Goal: Transaction & Acquisition: Purchase product/service

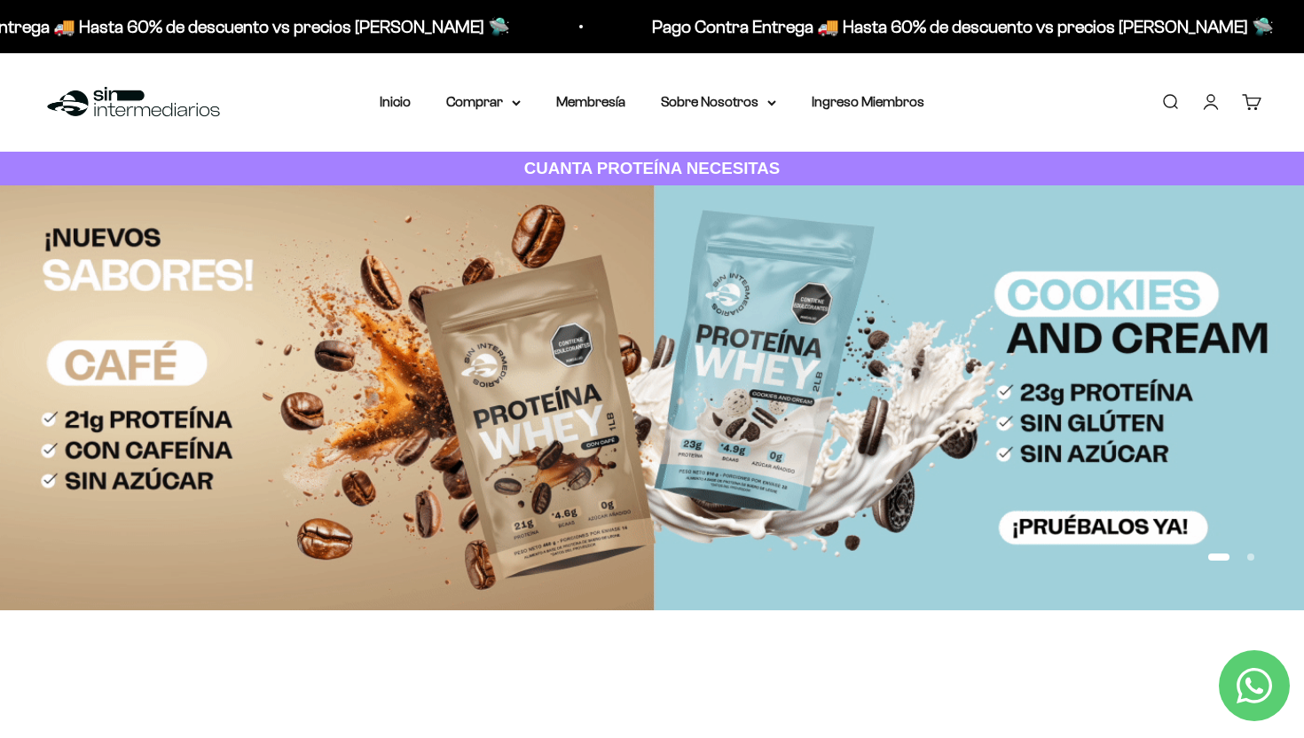
click at [1220, 106] on link "Iniciar sesión" at bounding box center [1211, 102] width 20 height 20
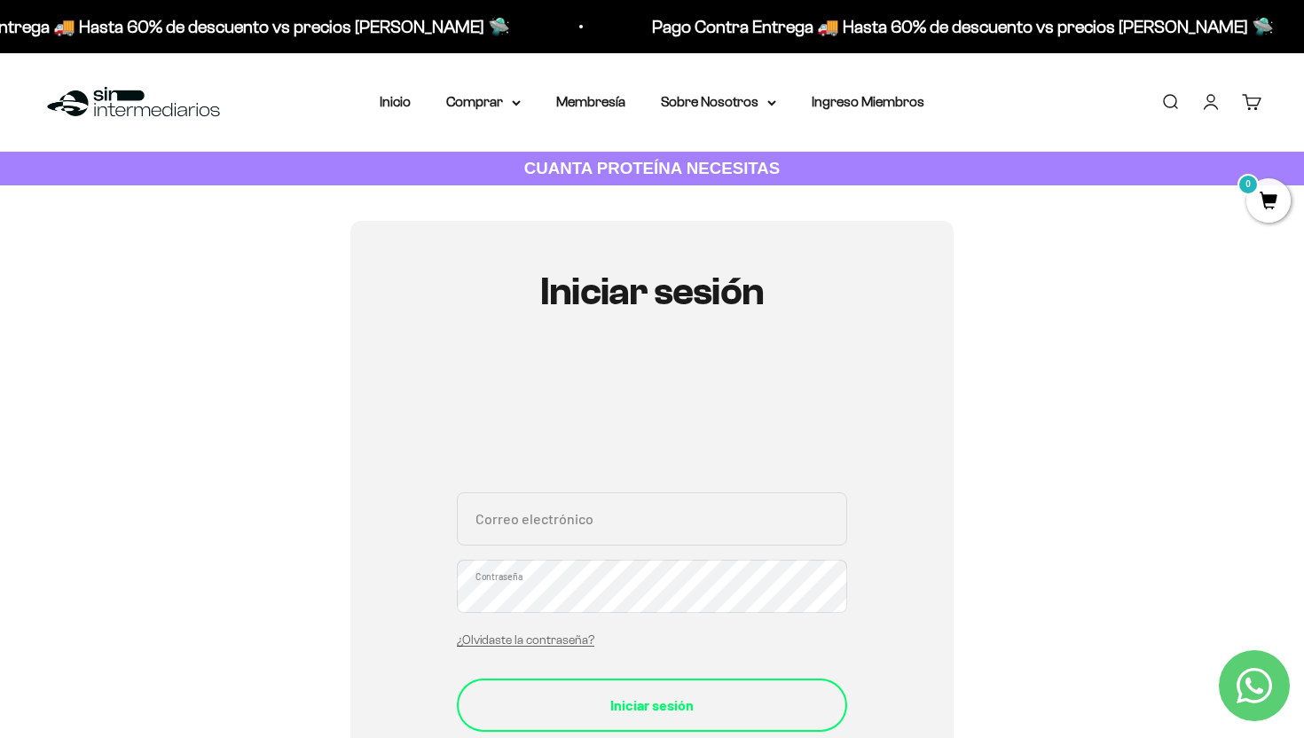
type input "juan.pulido2227@gmail.com"
click at [688, 704] on div "Iniciar sesión" at bounding box center [651, 705] width 319 height 23
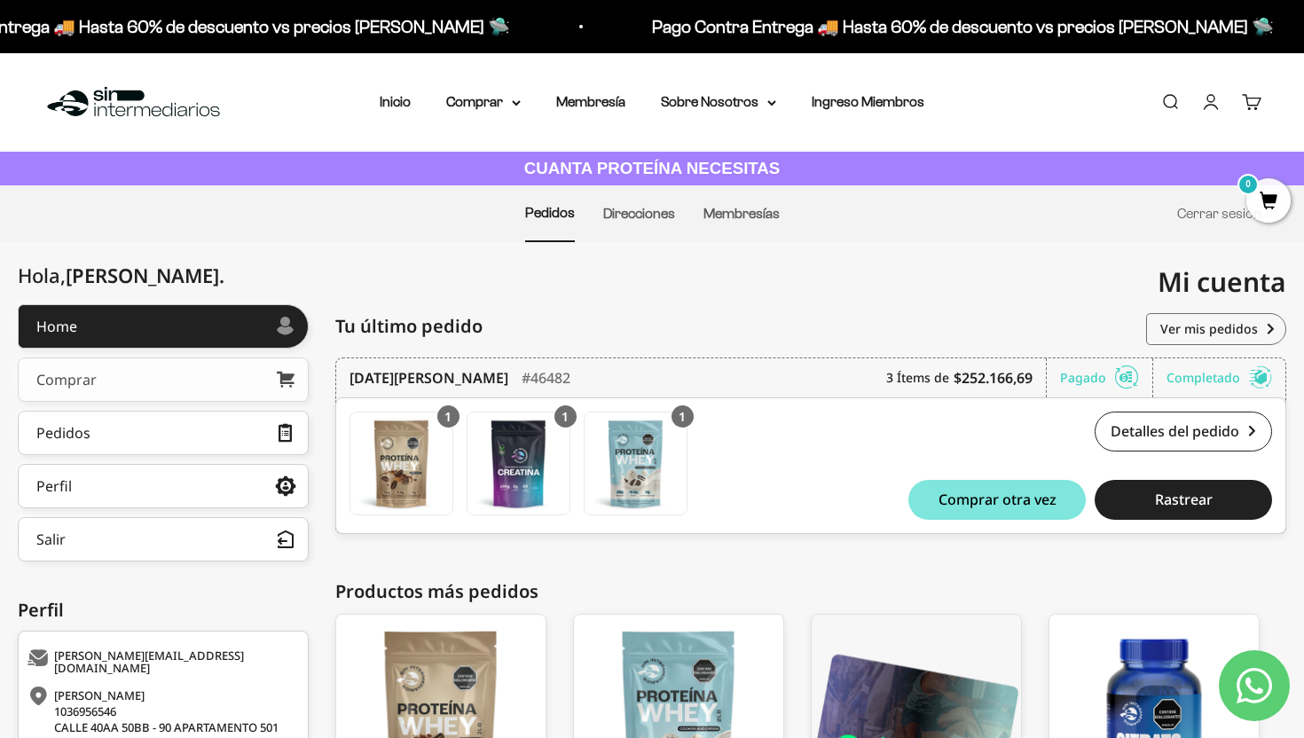
click at [259, 387] on link "Comprar" at bounding box center [163, 379] width 291 height 44
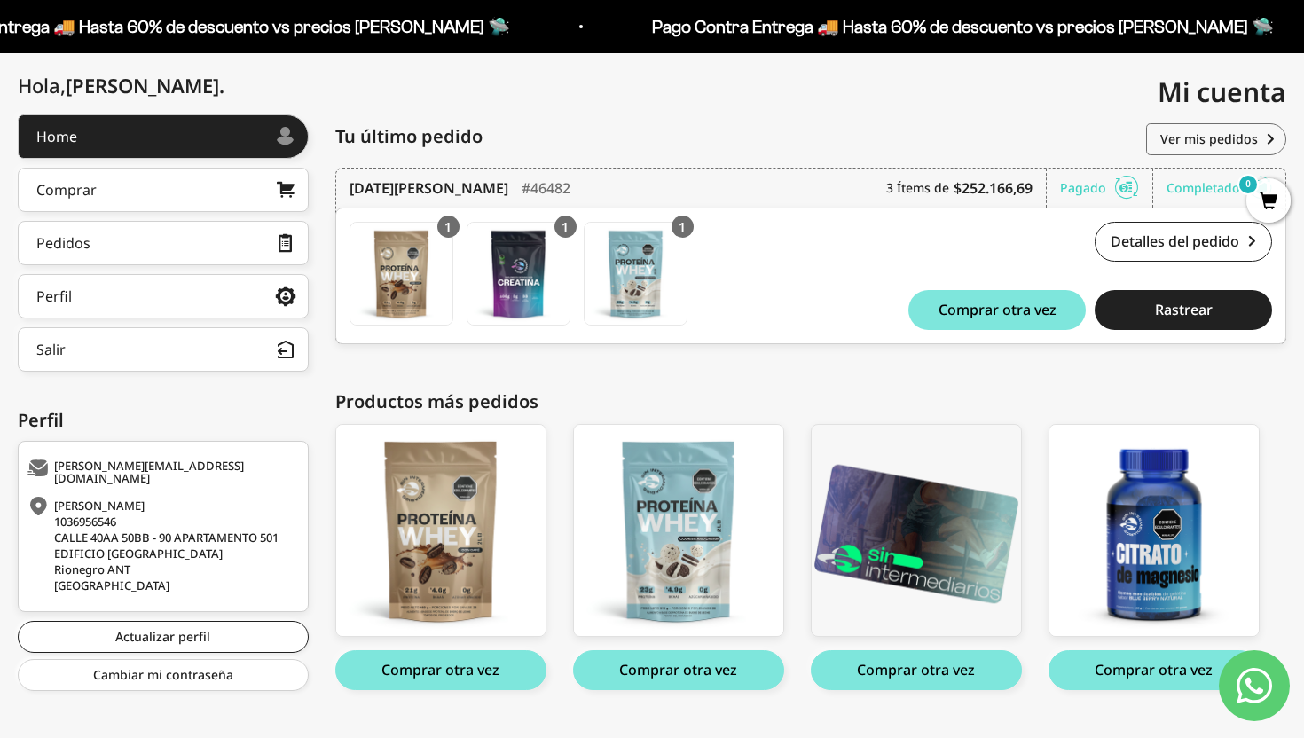
scroll to position [226, 0]
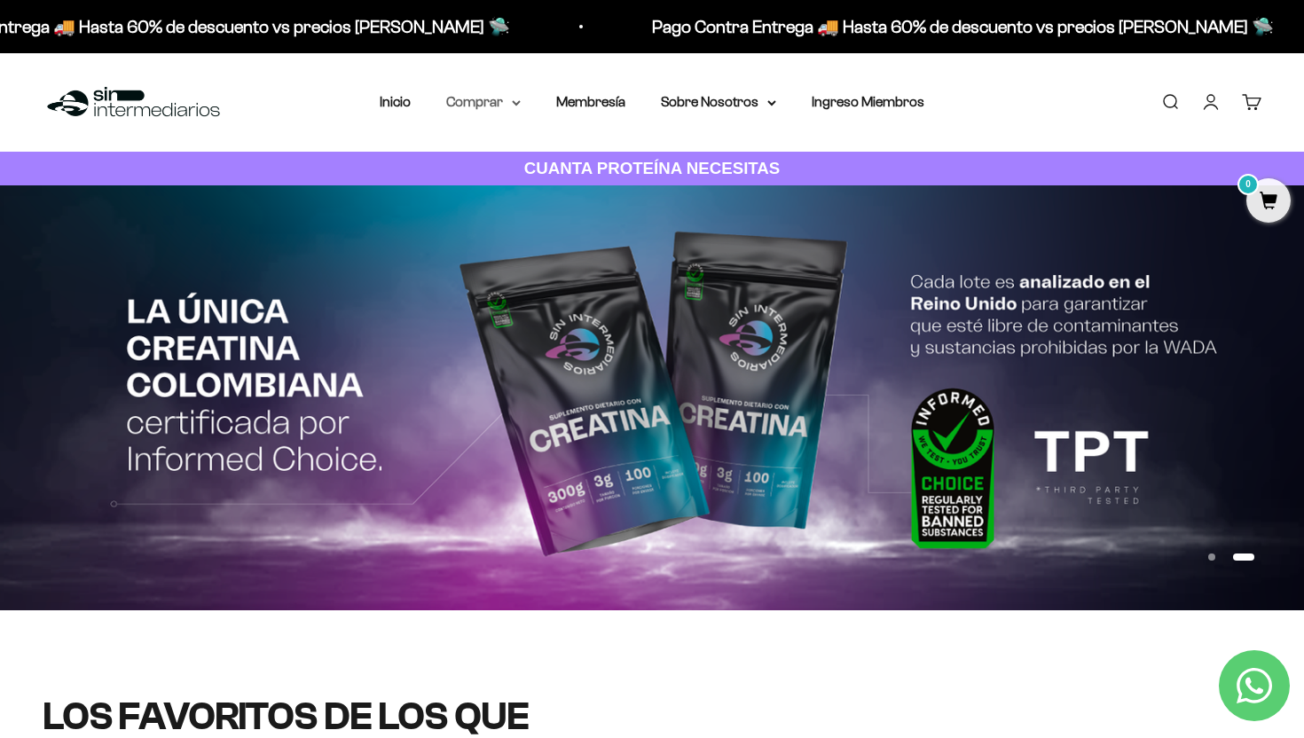
click at [511, 105] on summary "Comprar" at bounding box center [483, 101] width 74 height 23
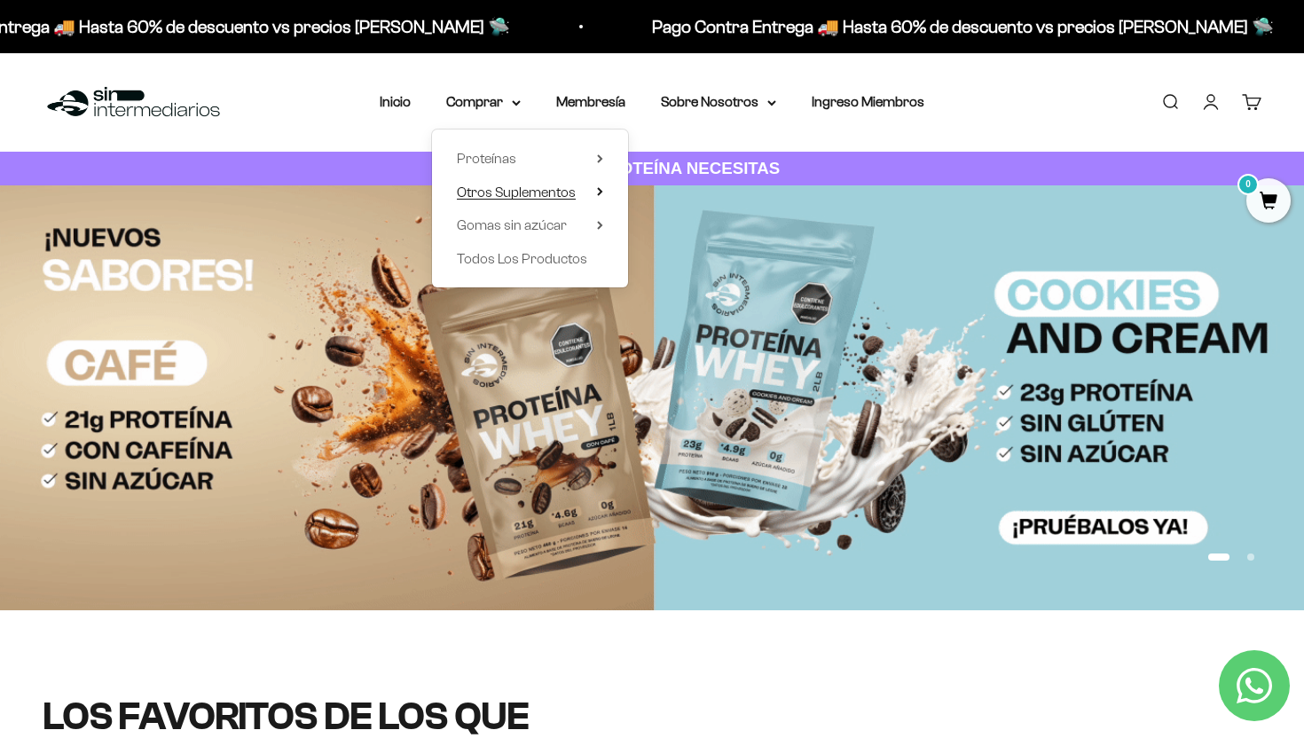
click at [598, 196] on icon at bounding box center [600, 191] width 6 height 9
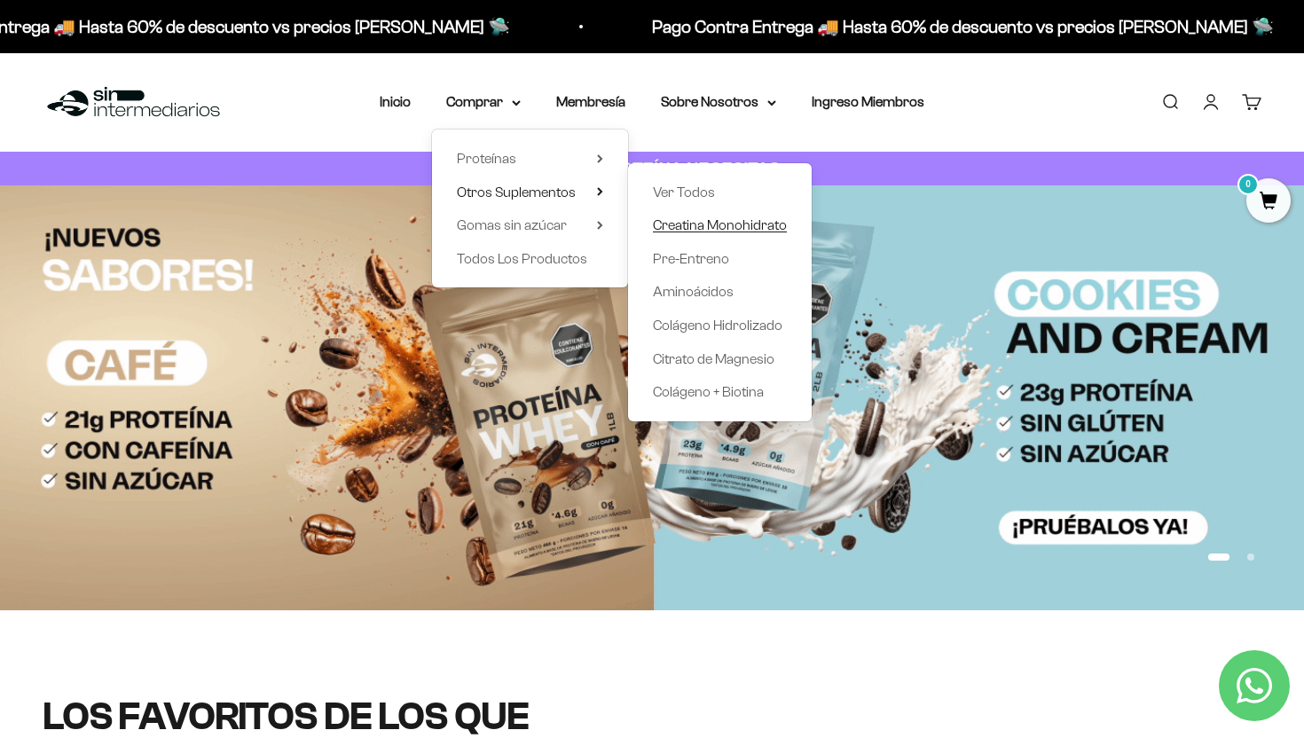
click at [686, 229] on span "Creatina Monohidrato" at bounding box center [720, 224] width 134 height 15
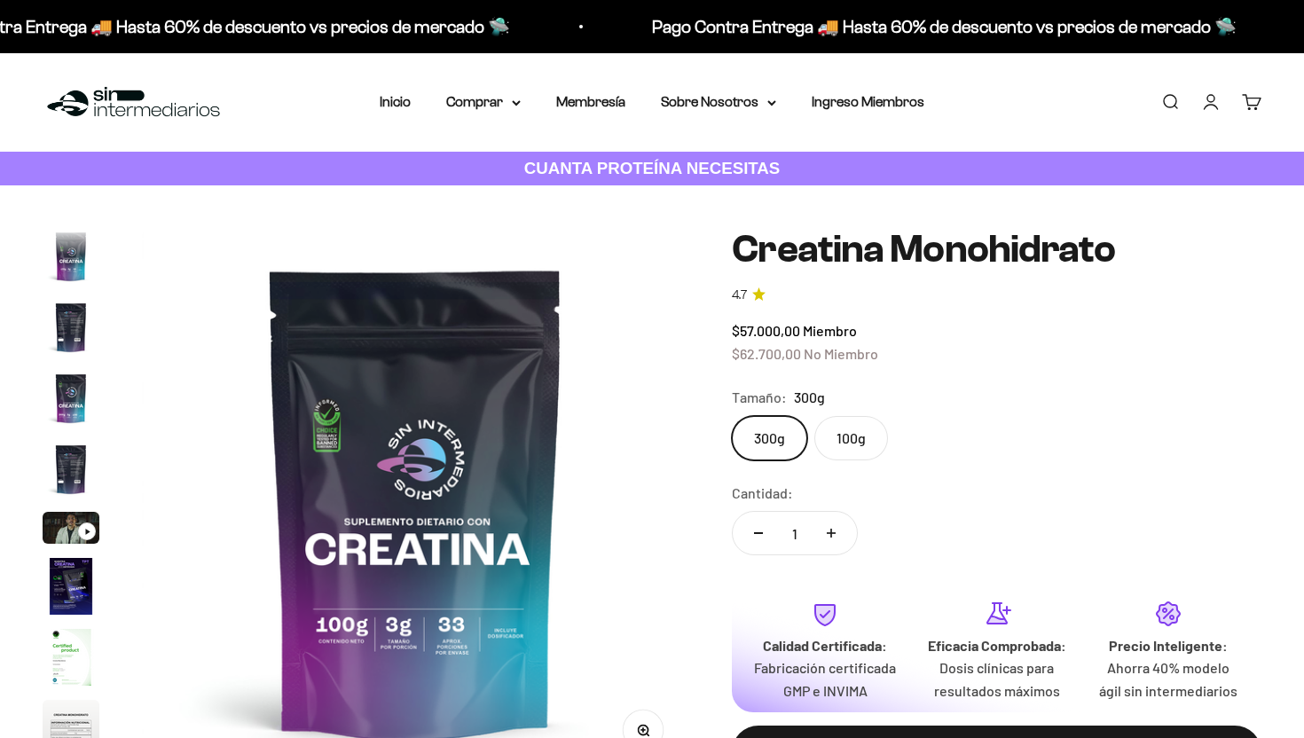
scroll to position [73, 0]
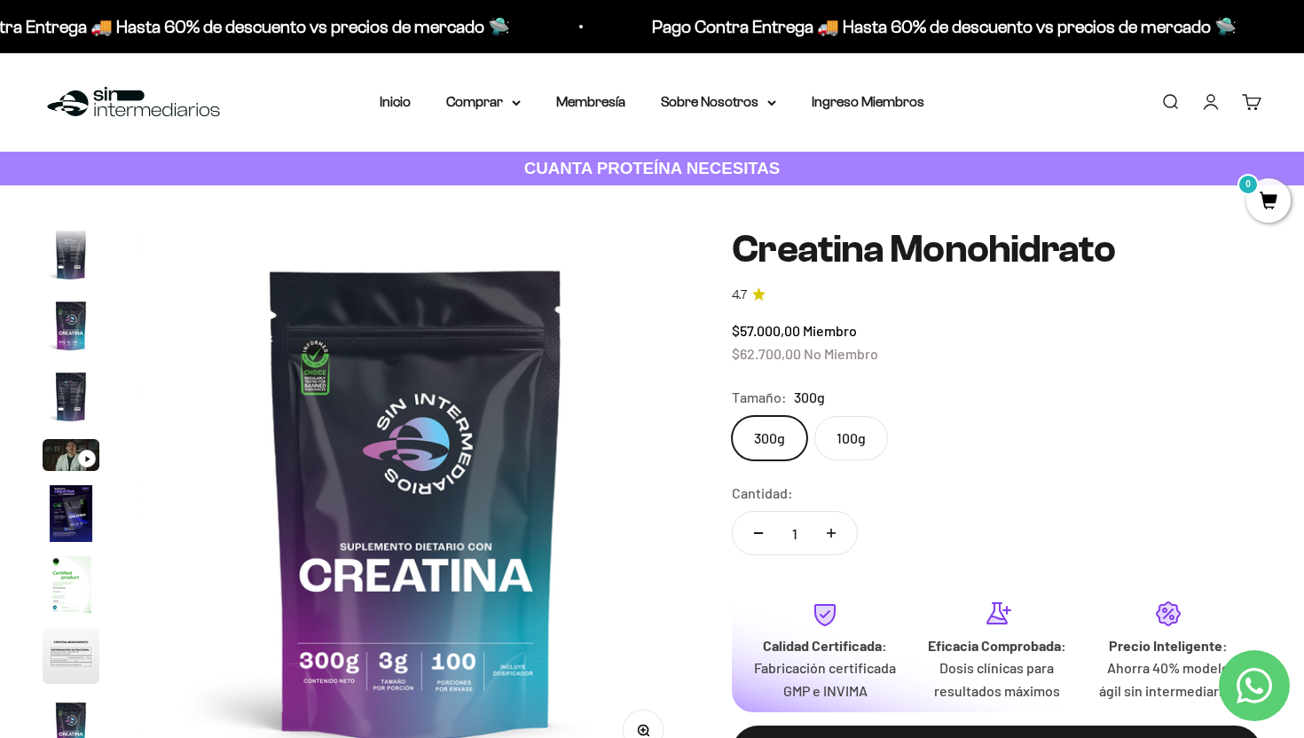
click at [872, 432] on label "100g" at bounding box center [851, 438] width 74 height 44
click at [732, 416] on input "100g" at bounding box center [731, 415] width 1 height 1
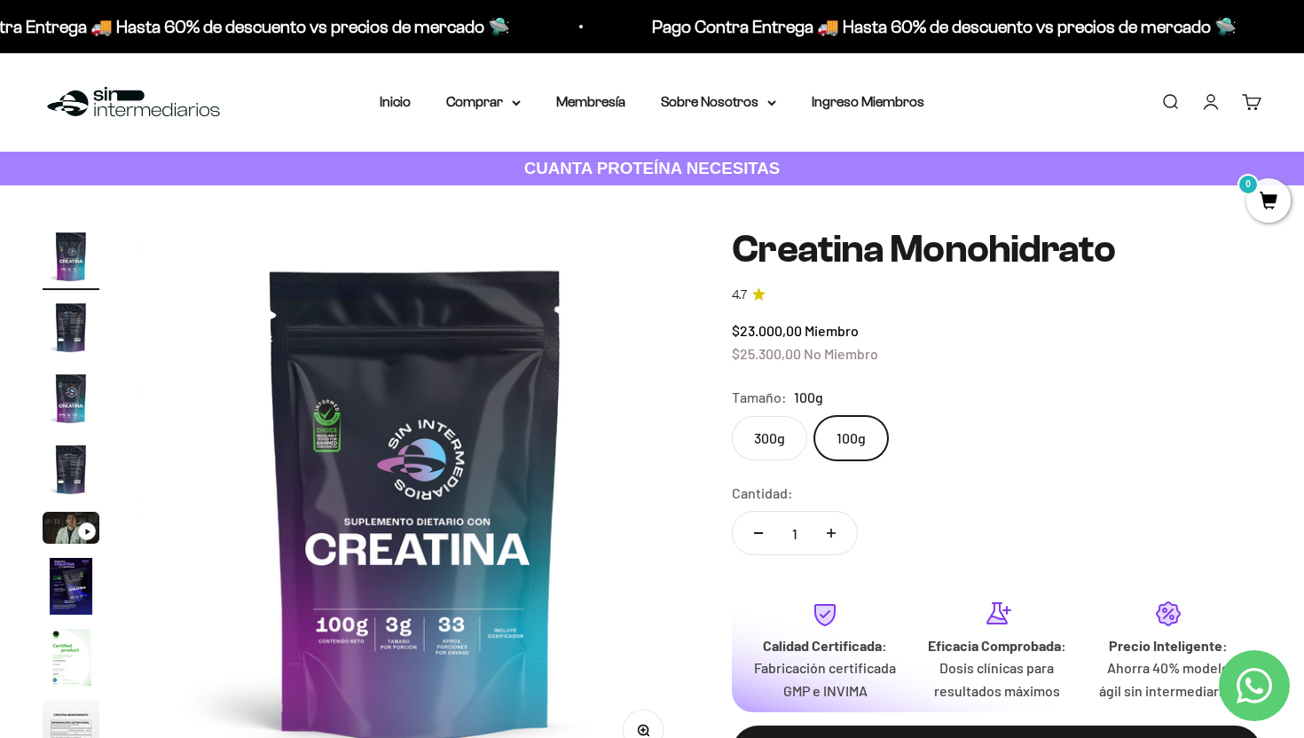
click at [796, 436] on label "300g" at bounding box center [769, 438] width 75 height 44
click at [732, 416] on input "300g" at bounding box center [731, 415] width 1 height 1
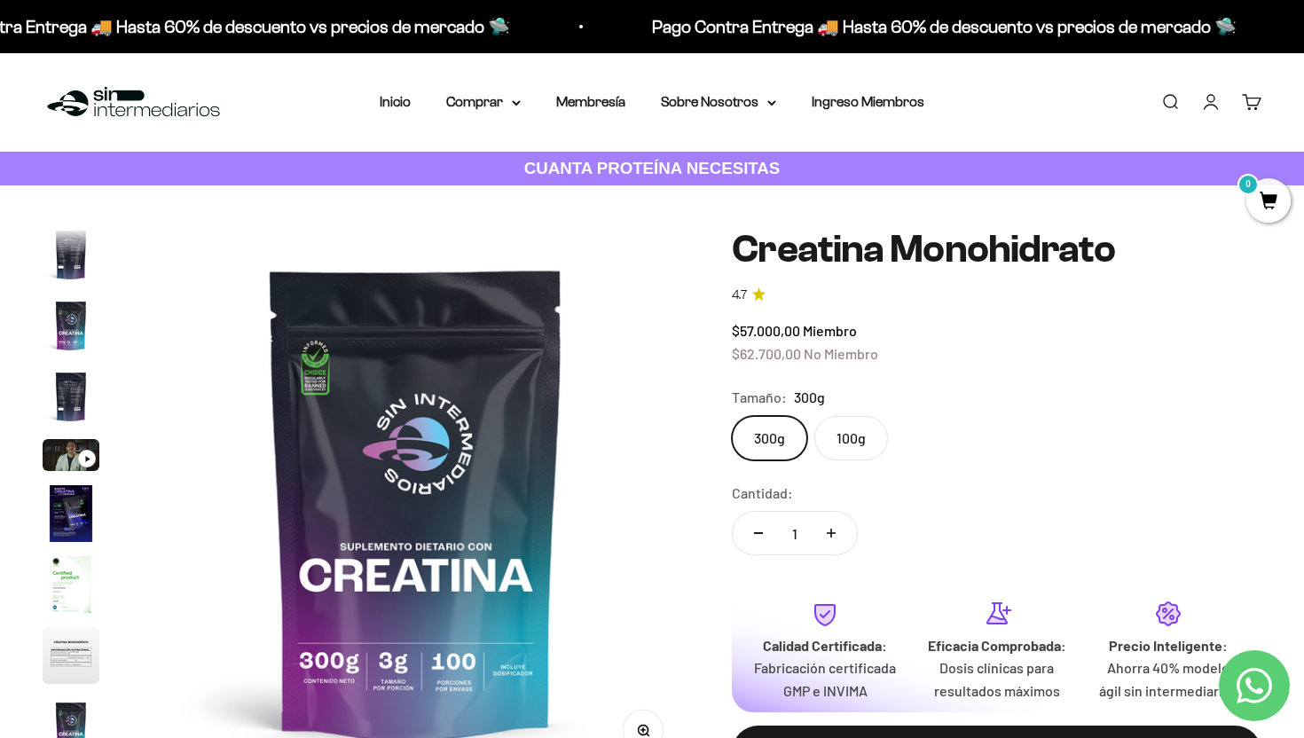
click at [854, 443] on label "100g" at bounding box center [851, 438] width 74 height 44
click at [732, 416] on input "100g" at bounding box center [731, 415] width 1 height 1
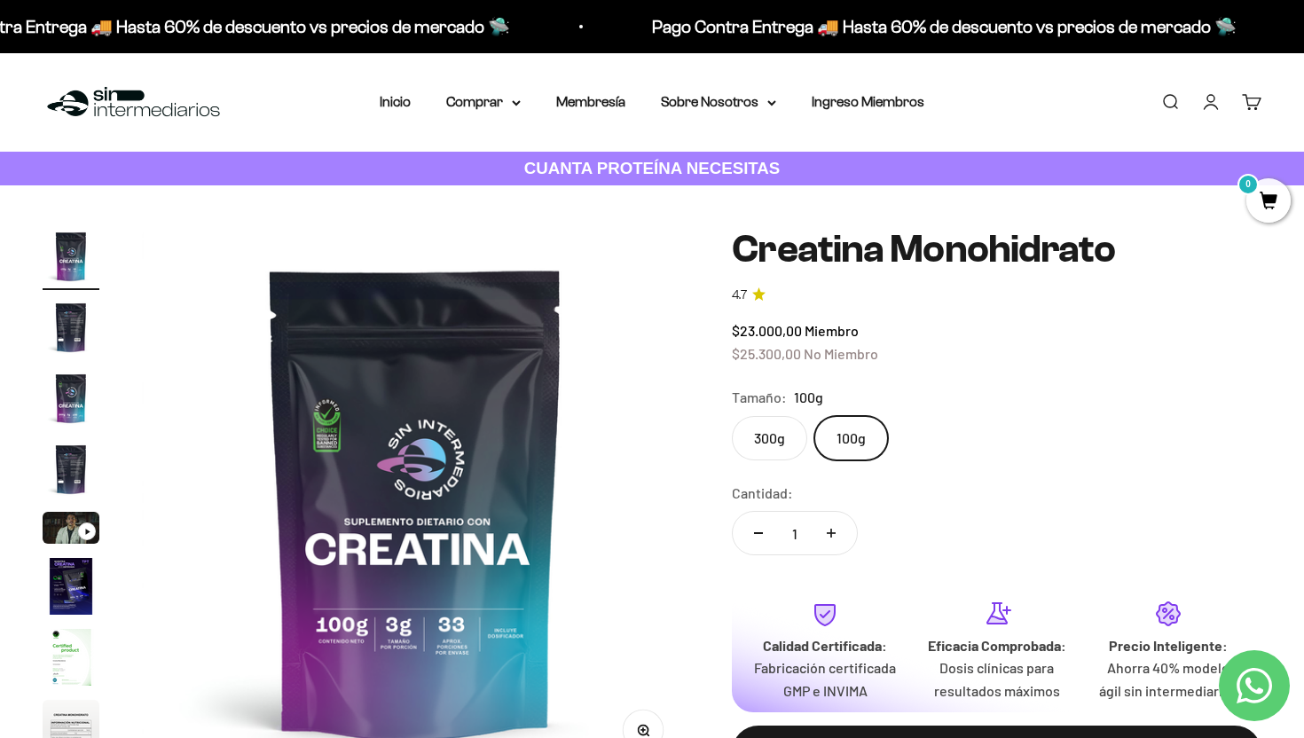
click at [778, 443] on label "300g" at bounding box center [769, 438] width 75 height 44
click at [732, 416] on input "300g" at bounding box center [731, 415] width 1 height 1
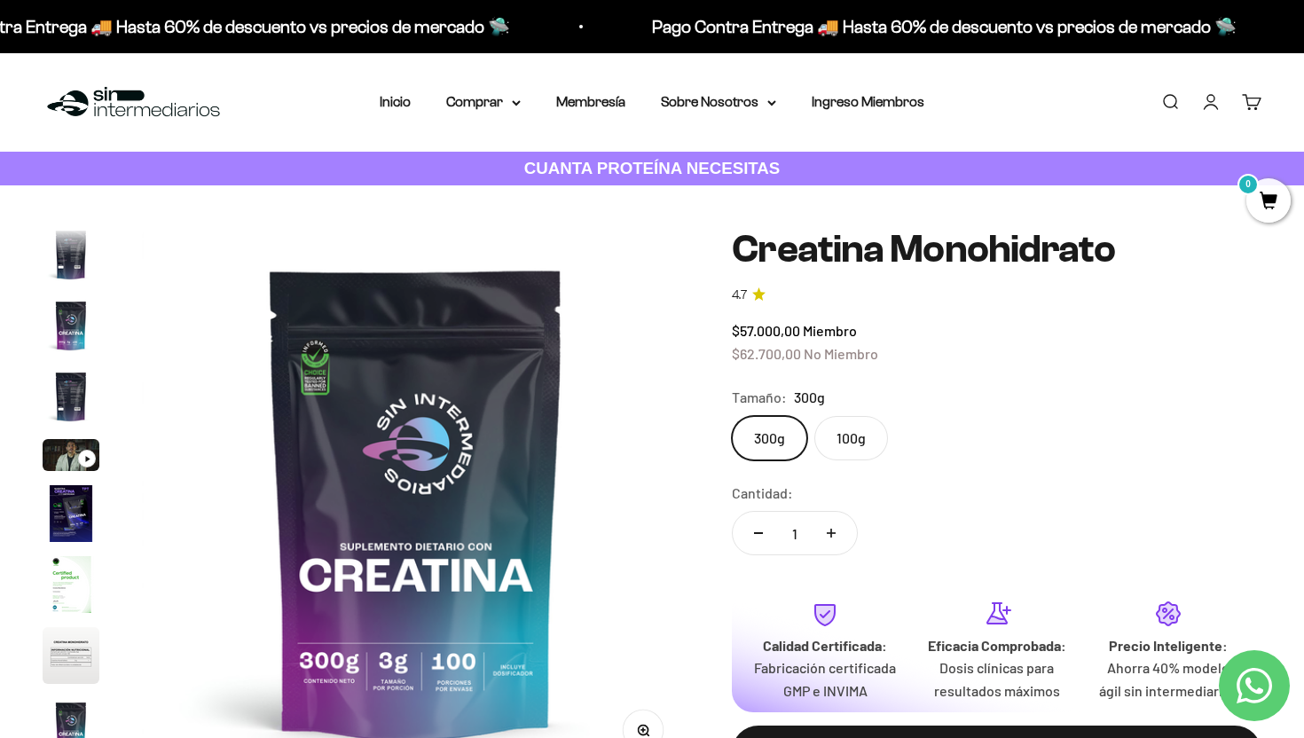
click at [863, 445] on label "100g" at bounding box center [851, 438] width 74 height 44
click at [732, 416] on input "100g" at bounding box center [731, 415] width 1 height 1
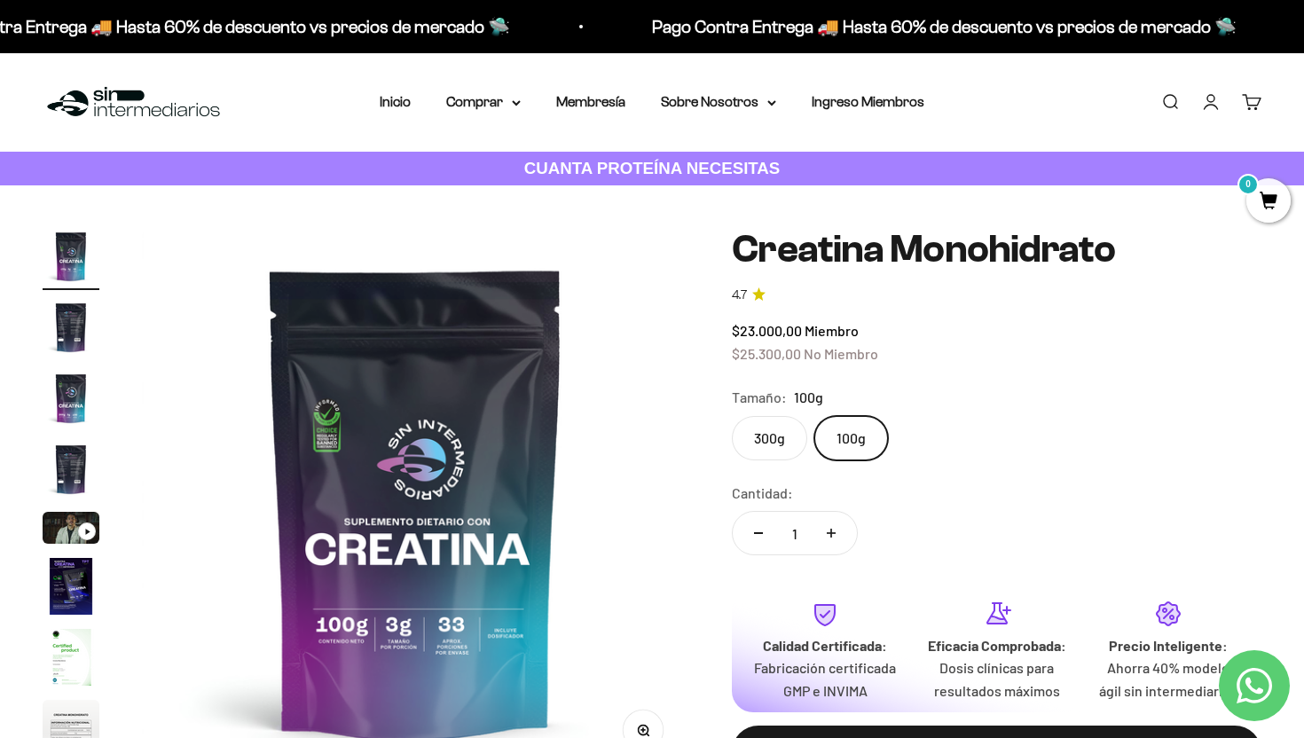
click at [805, 452] on div "300g 100g" at bounding box center [996, 438] width 529 height 44
click at [783, 446] on label "300g" at bounding box center [769, 438] width 75 height 44
click at [732, 416] on input "300g" at bounding box center [731, 415] width 1 height 1
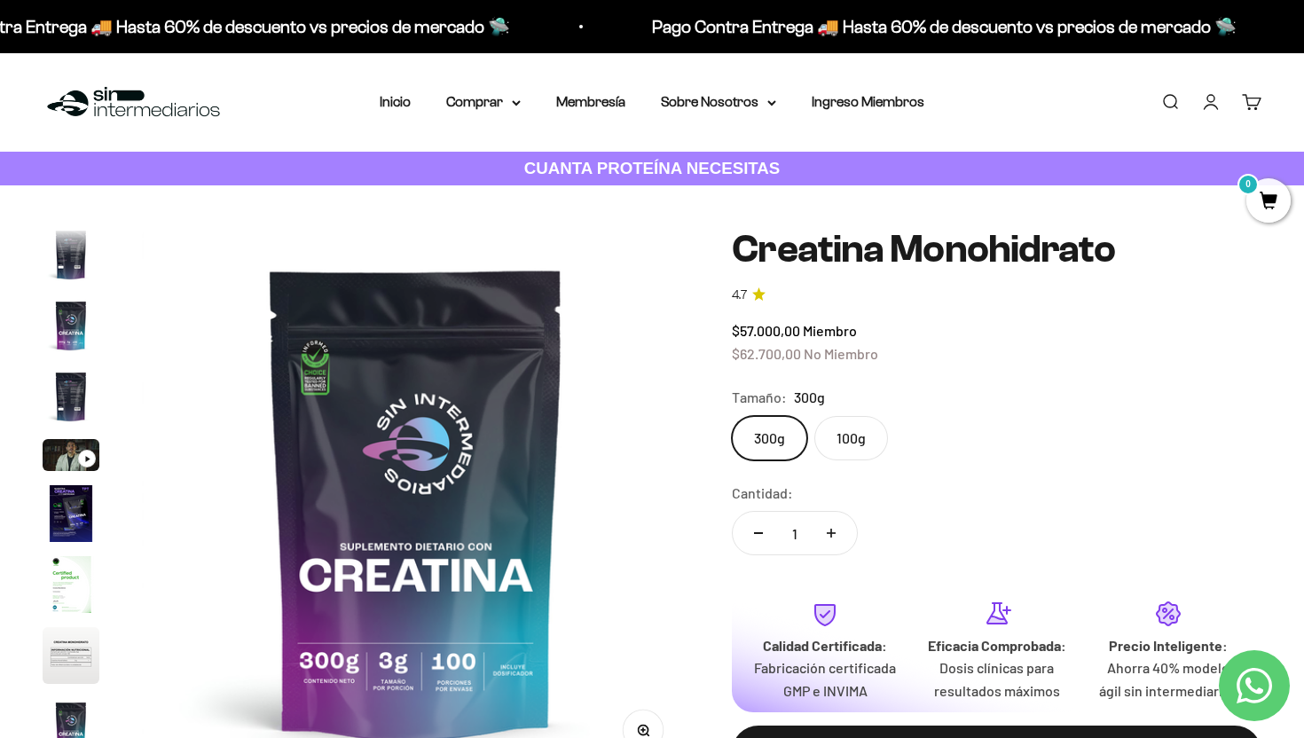
click at [837, 536] on button "Aumentar cantidad" at bounding box center [830, 533] width 51 height 43
type input "2"
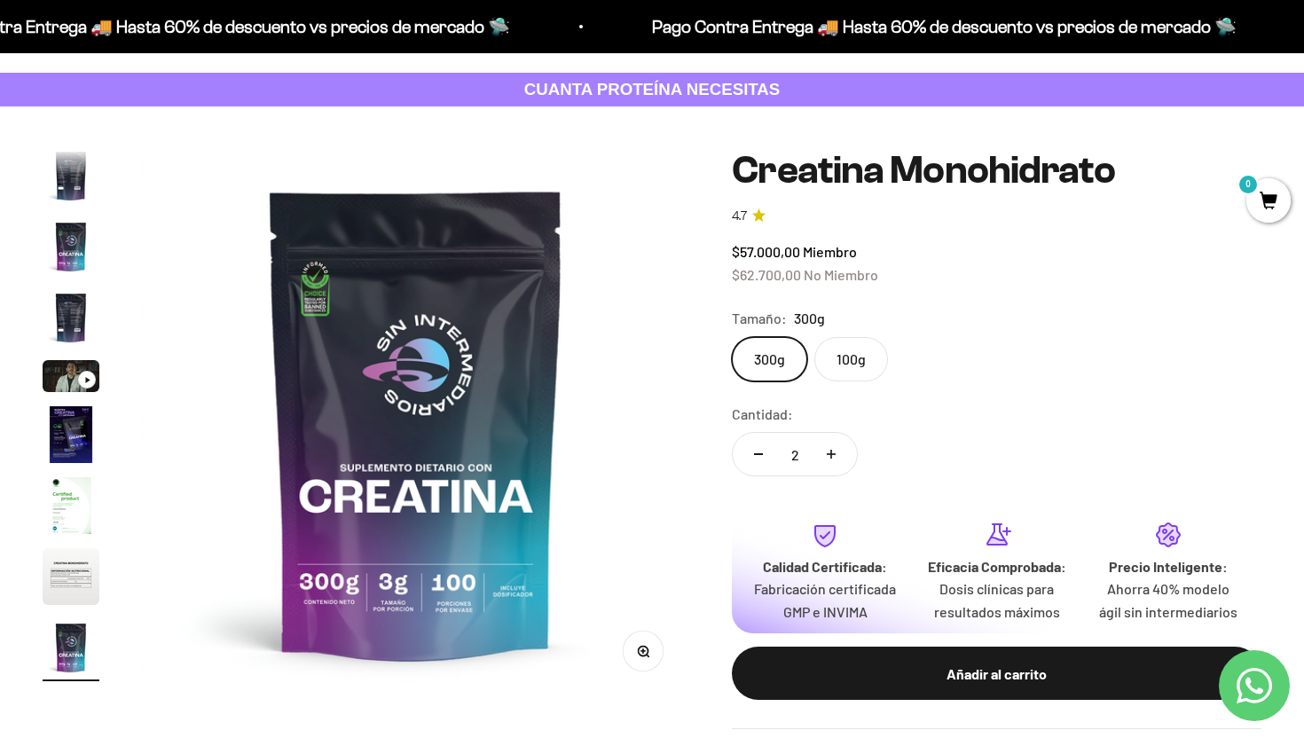
scroll to position [129, 0]
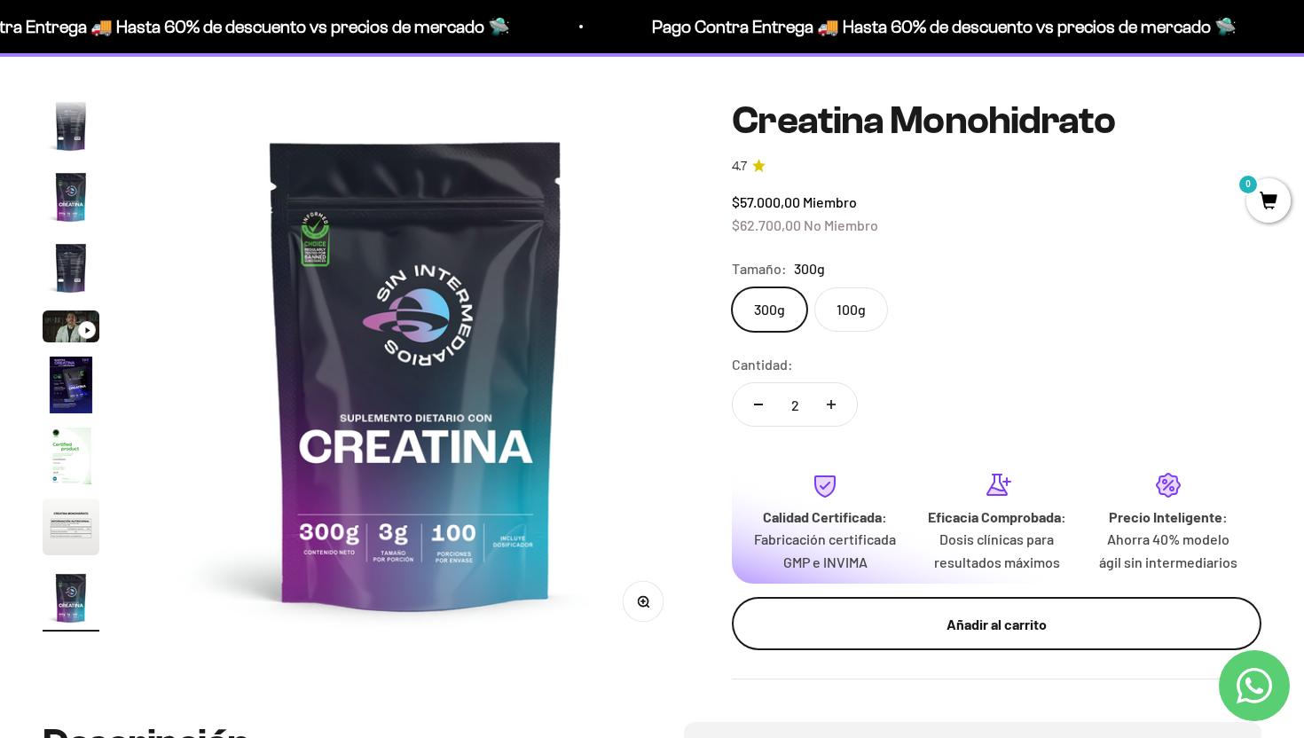
click at [973, 636] on div "Añadir al carrito" at bounding box center [996, 624] width 458 height 23
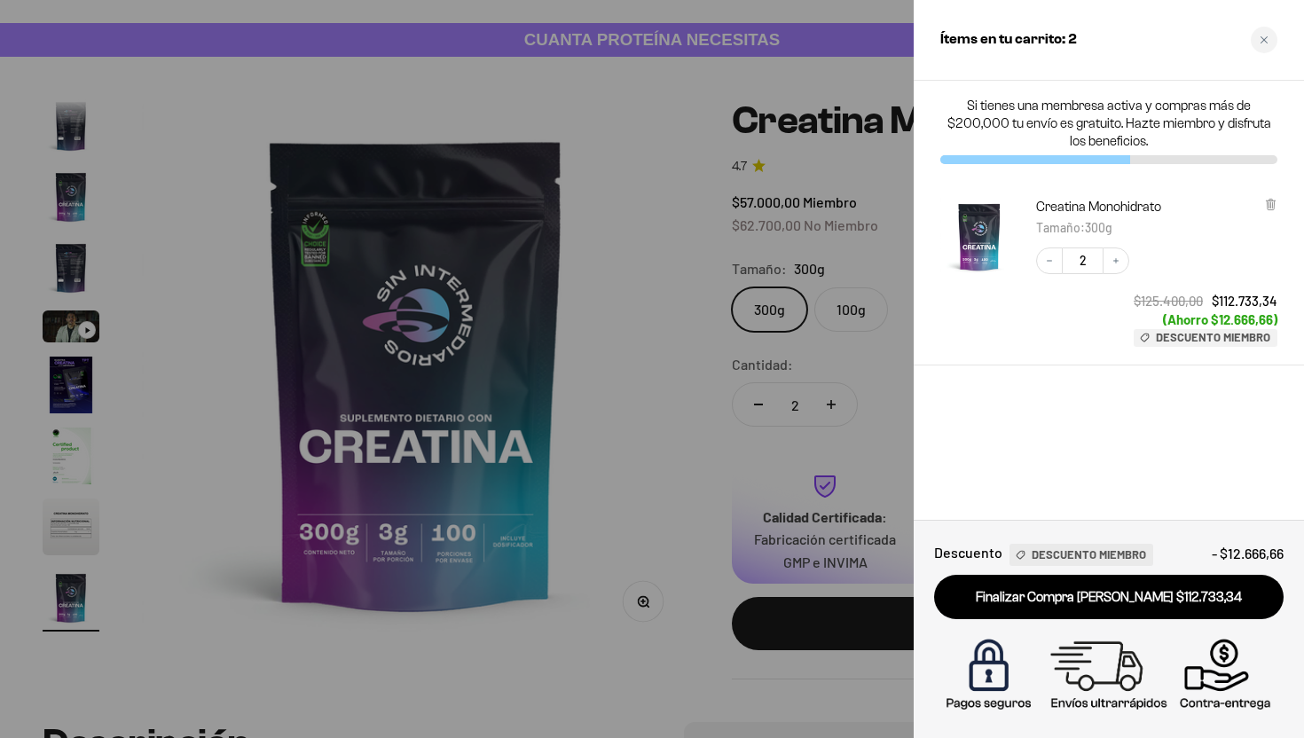
scroll to position [0, 0]
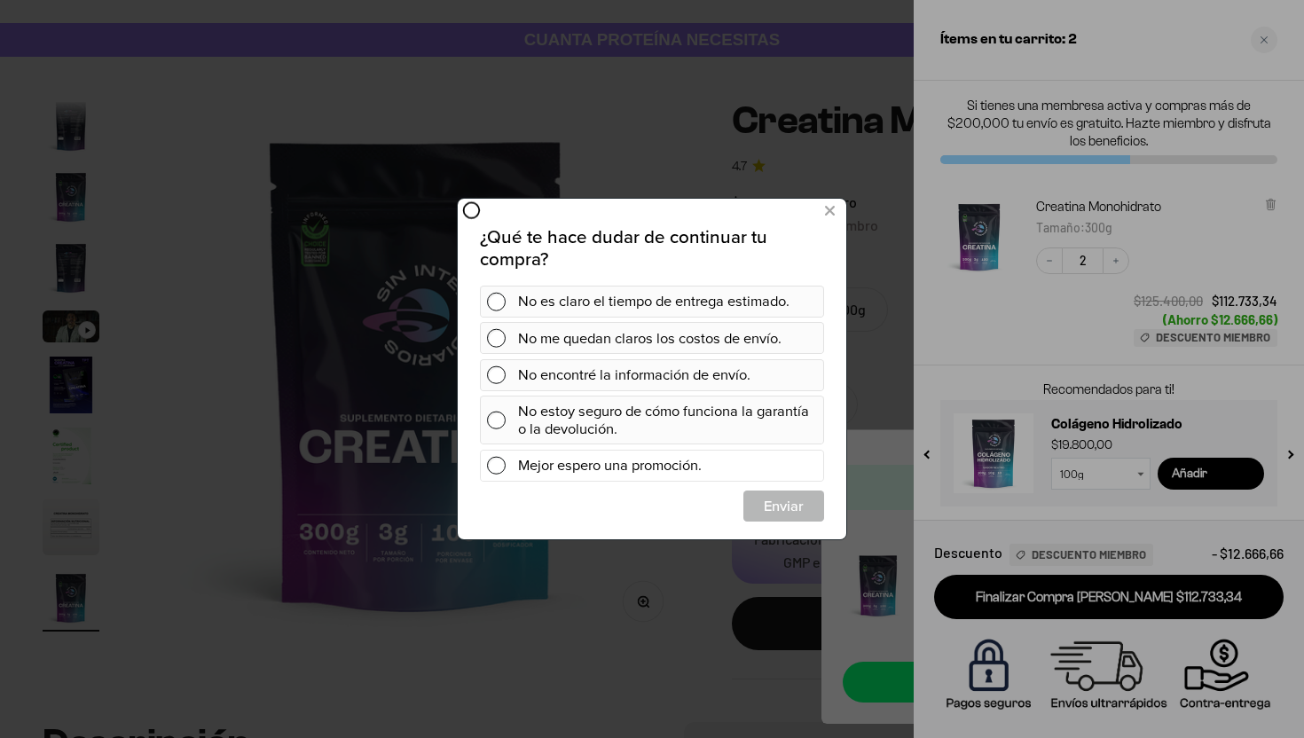
click at [502, 469] on span at bounding box center [496, 465] width 19 height 19
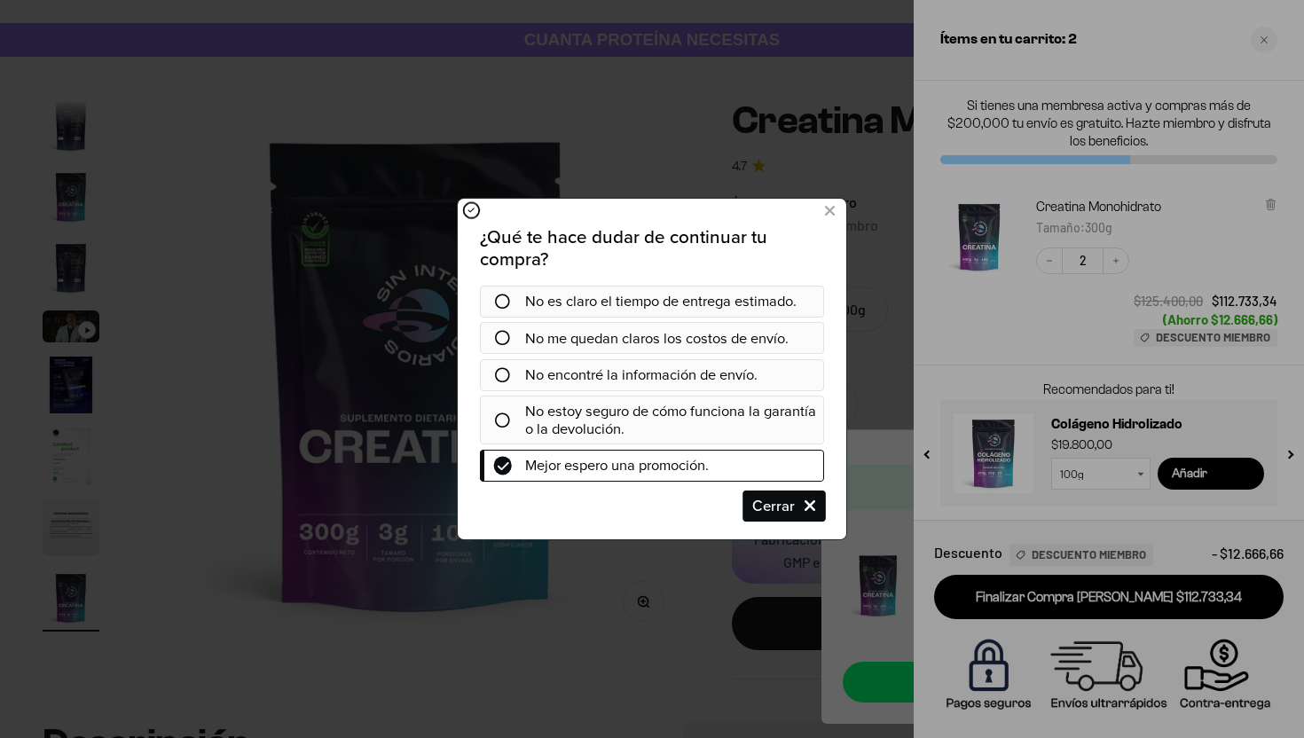
click at [788, 512] on span "Cerrar" at bounding box center [783, 506] width 79 height 32
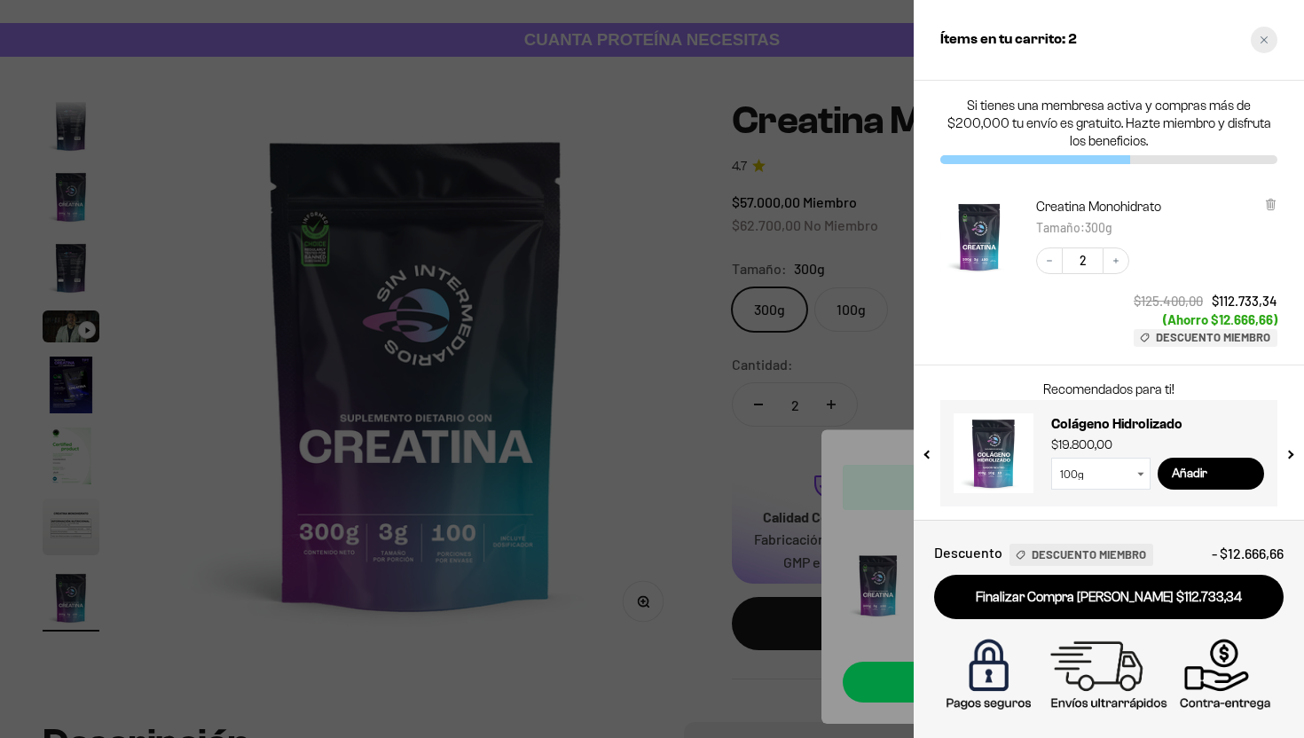
click at [1264, 41] on icon "Close cart" at bounding box center [1263, 39] width 9 height 9
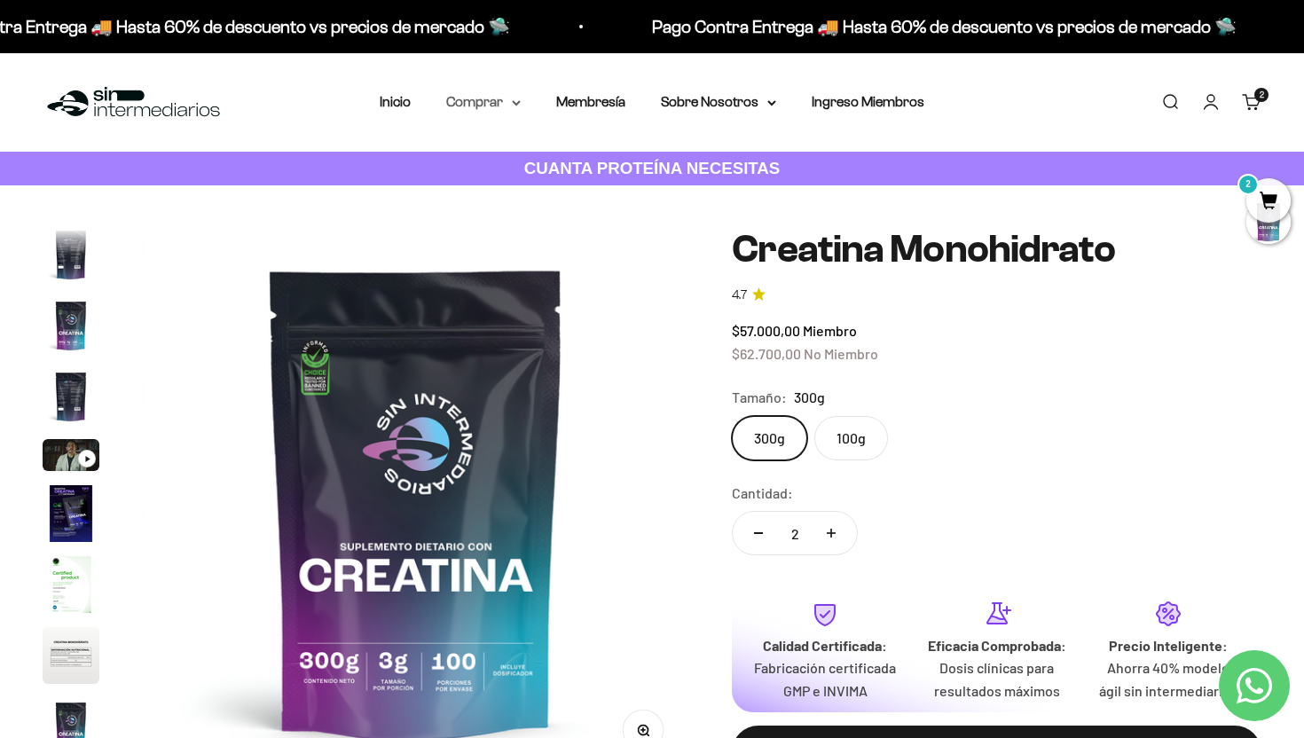
click at [506, 102] on summary "Comprar" at bounding box center [483, 101] width 74 height 23
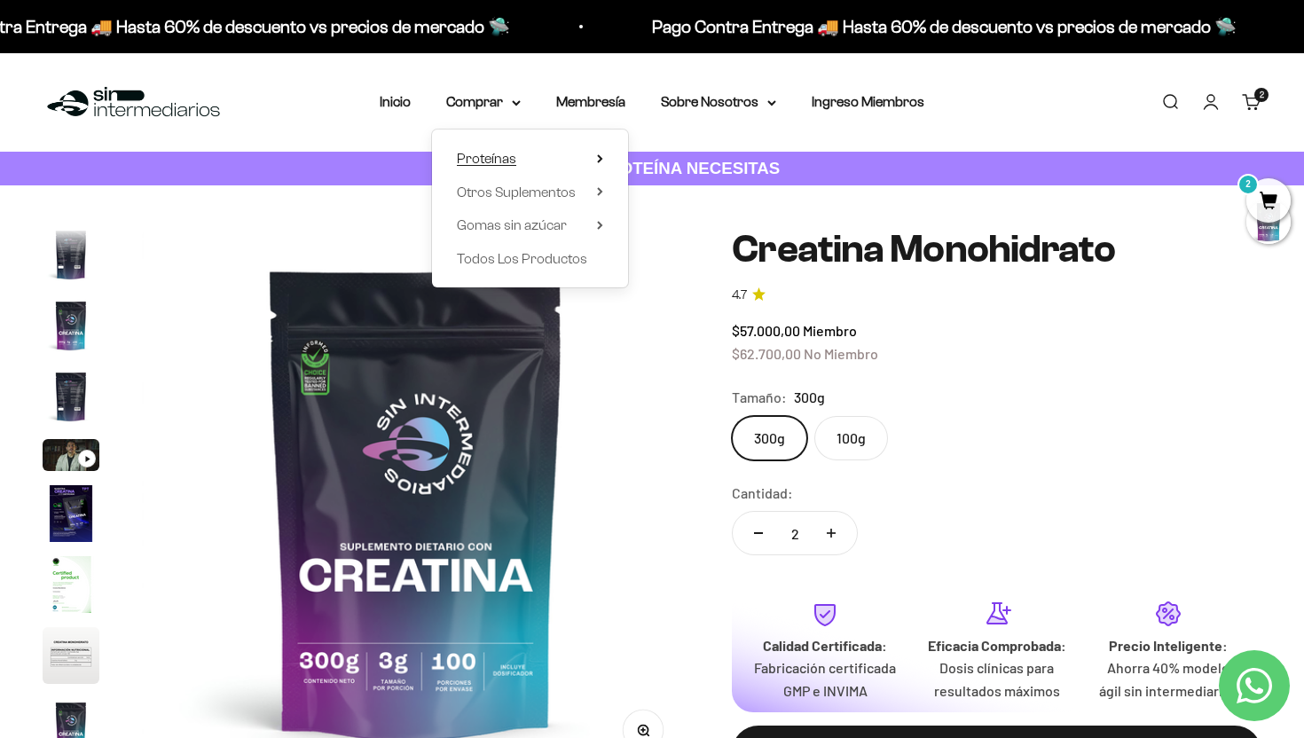
click at [536, 163] on summary "Proteínas" at bounding box center [530, 158] width 146 height 23
click at [598, 200] on summary "Otros Suplementos" at bounding box center [530, 192] width 146 height 23
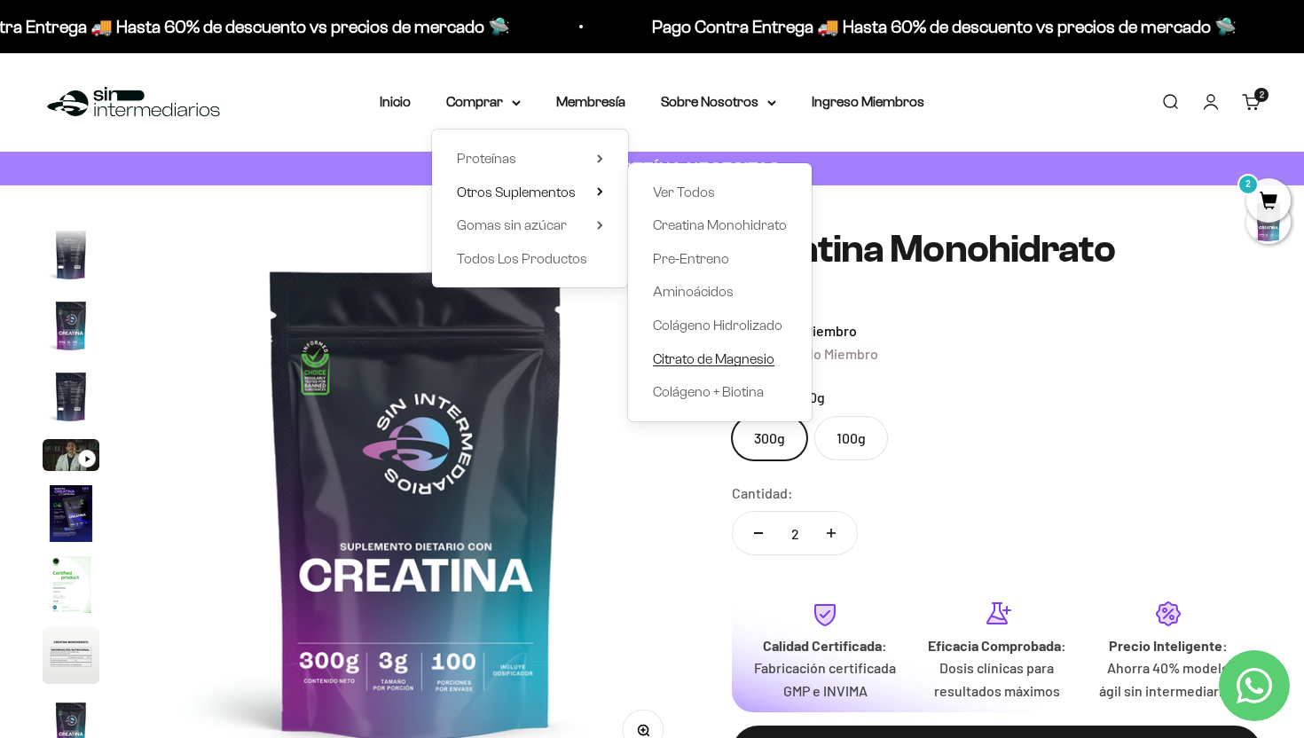
click at [692, 358] on span "Citrato de Magnesio" at bounding box center [713, 358] width 121 height 15
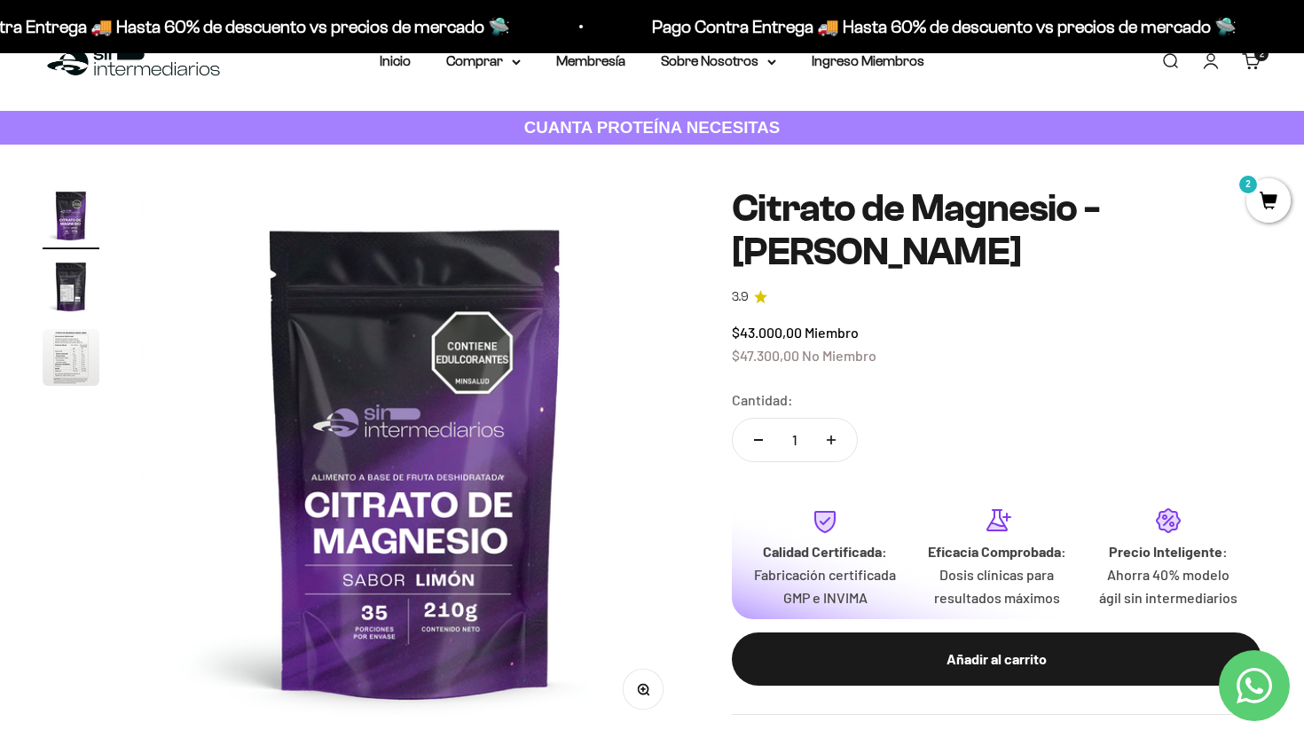
scroll to position [47, 0]
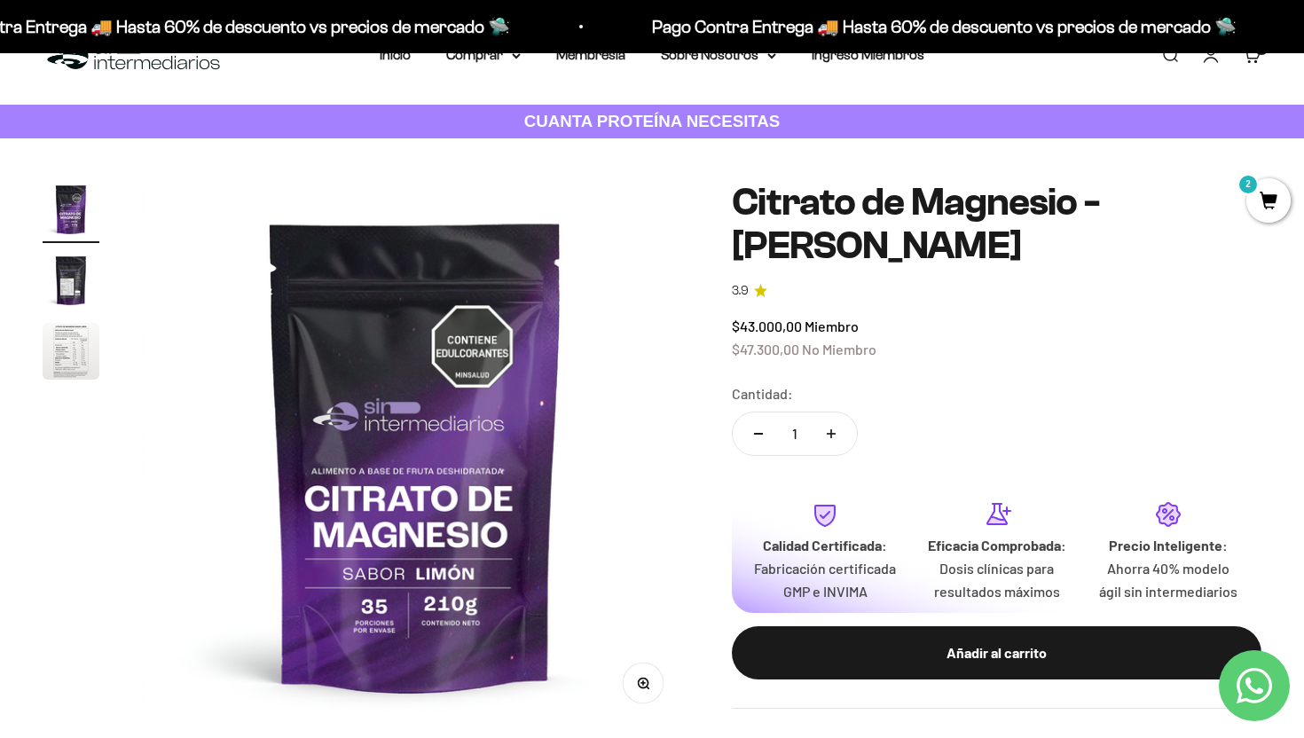
click at [835, 436] on icon "Aumentar cantidad" at bounding box center [831, 433] width 9 height 9
type input "2"
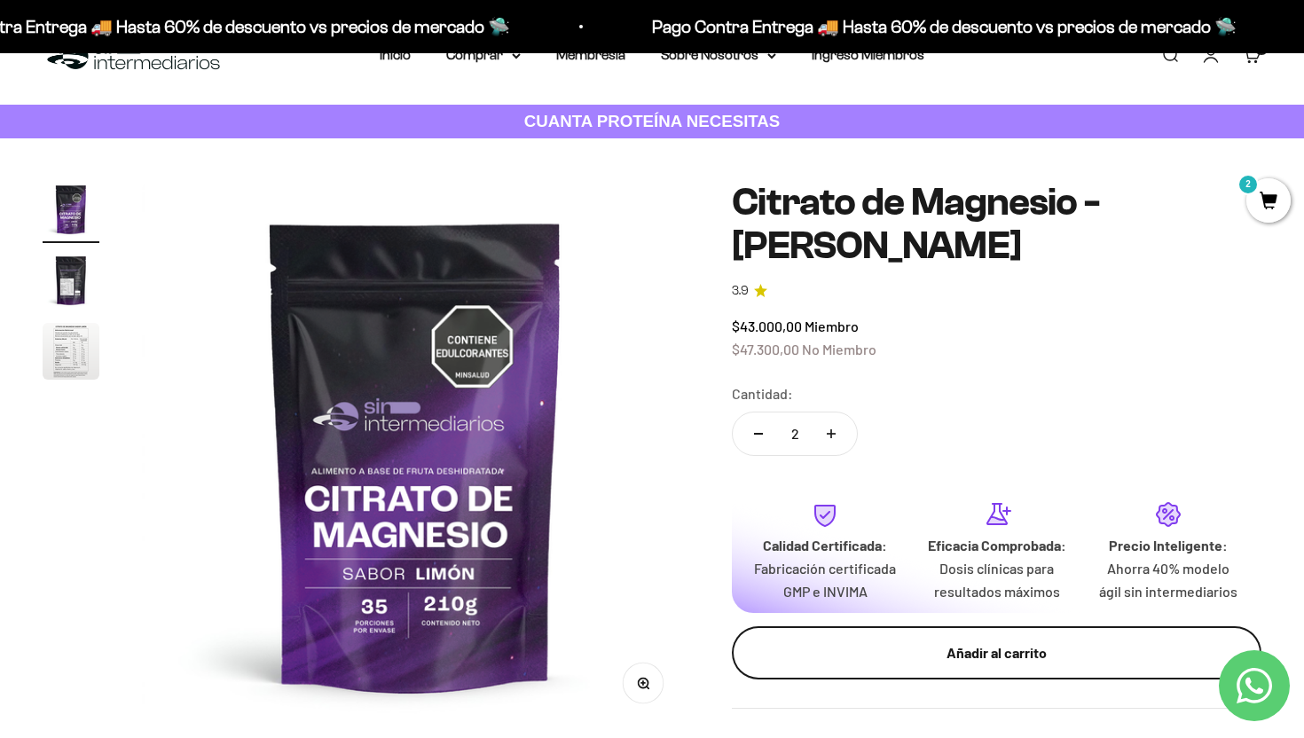
click at [964, 653] on button "Añadir al carrito" at bounding box center [996, 652] width 529 height 53
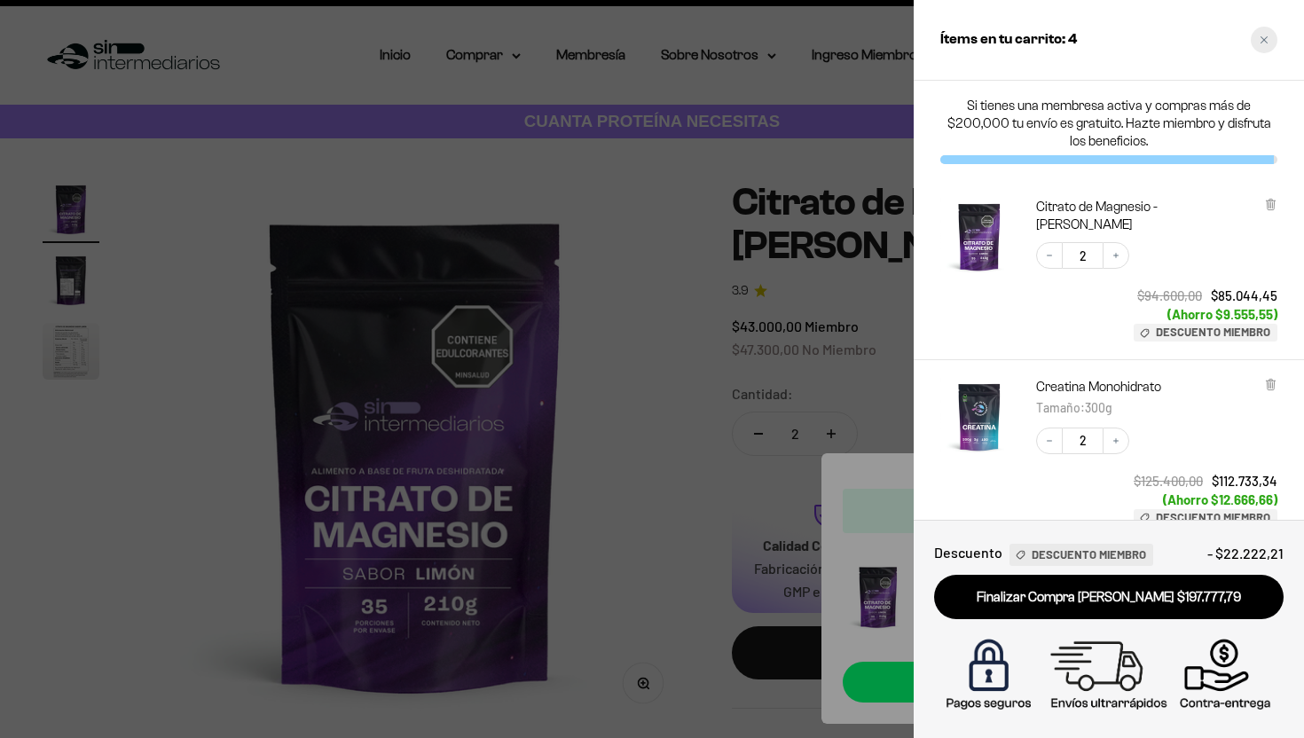
click at [1274, 43] on div "Close cart" at bounding box center [1263, 40] width 27 height 27
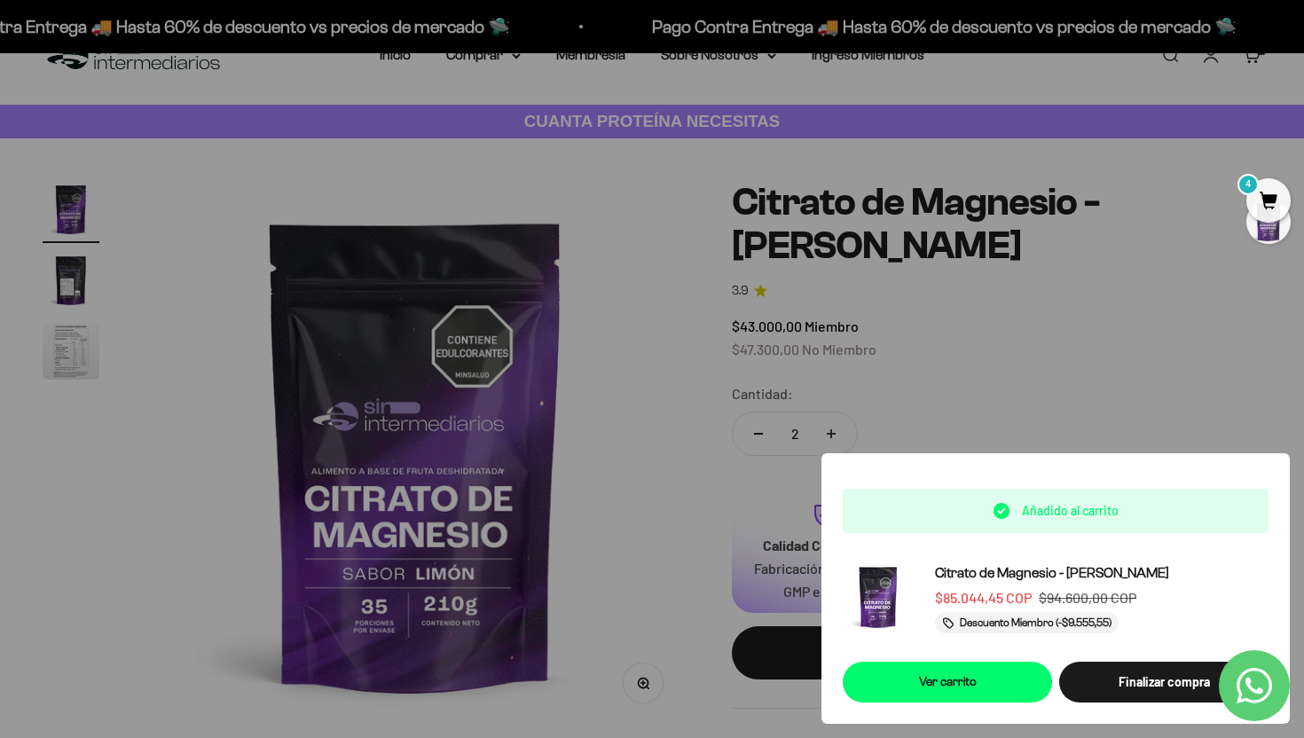
click at [476, 69] on div "Menú Buscar Inicio Comprar Proteínas Ver Todos Whey Iso Vegan Pancakes Pre-Entr…" at bounding box center [652, 55] width 1304 height 98
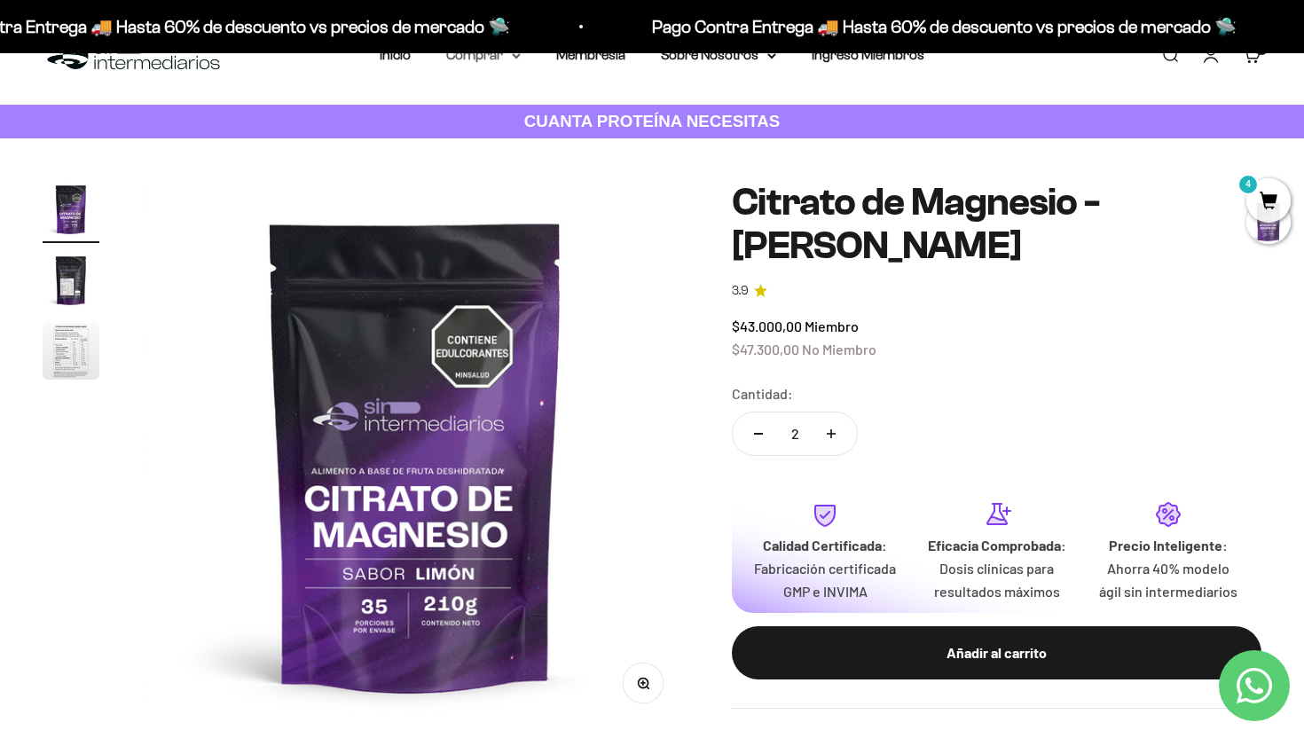
click at [493, 53] on summary "Comprar" at bounding box center [483, 54] width 74 height 23
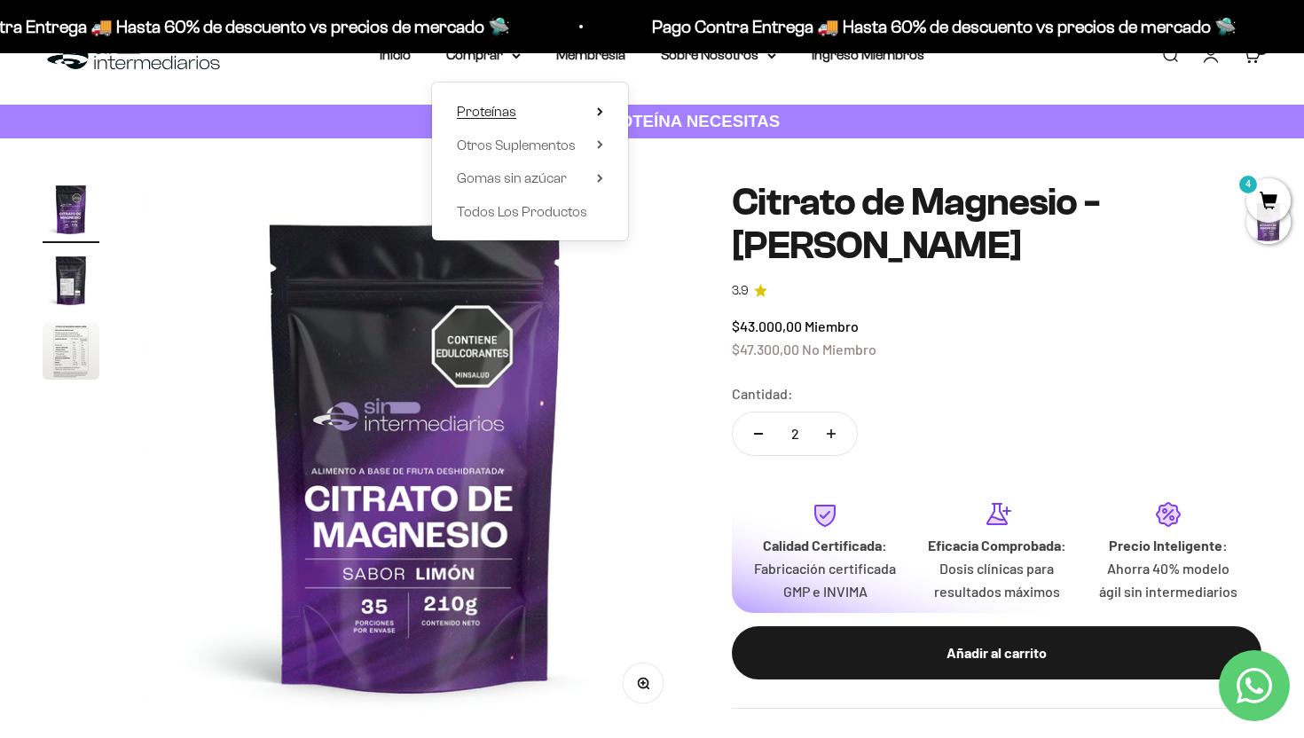
click at [522, 110] on summary "Proteínas" at bounding box center [530, 111] width 146 height 23
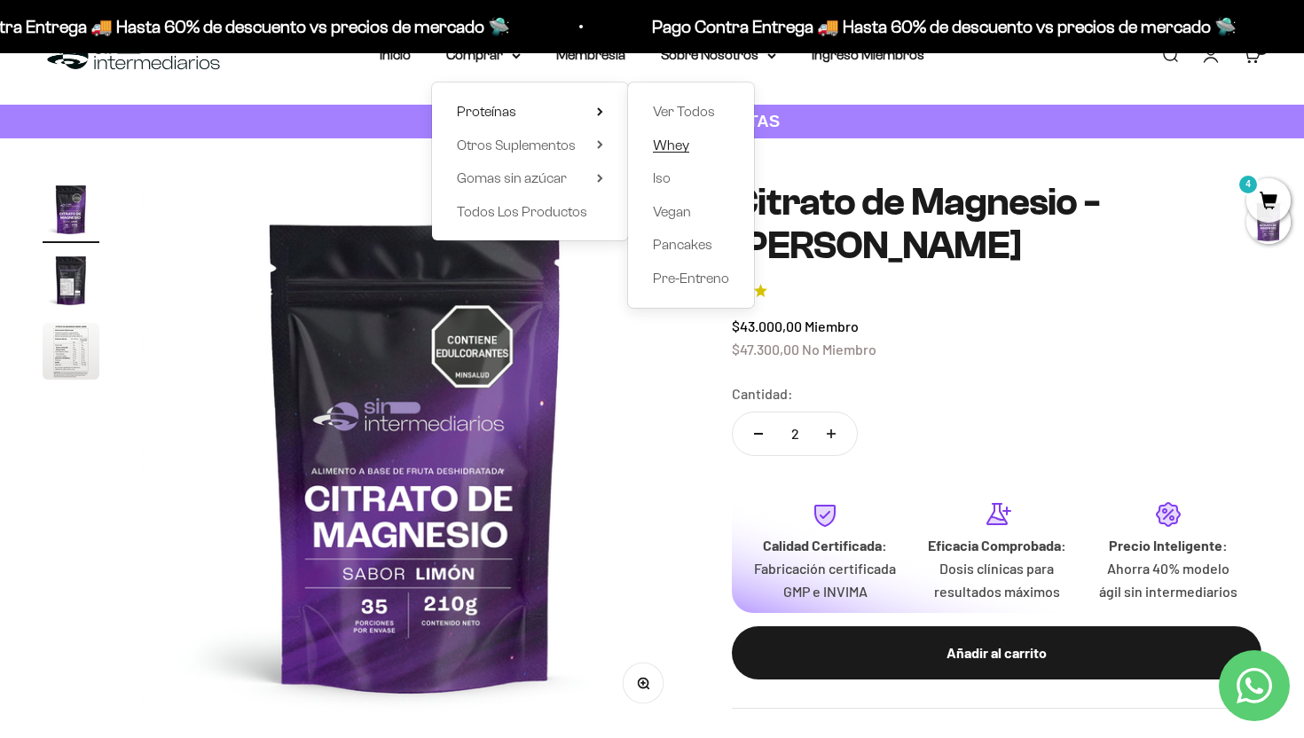
click at [674, 145] on span "Whey" at bounding box center [671, 144] width 36 height 15
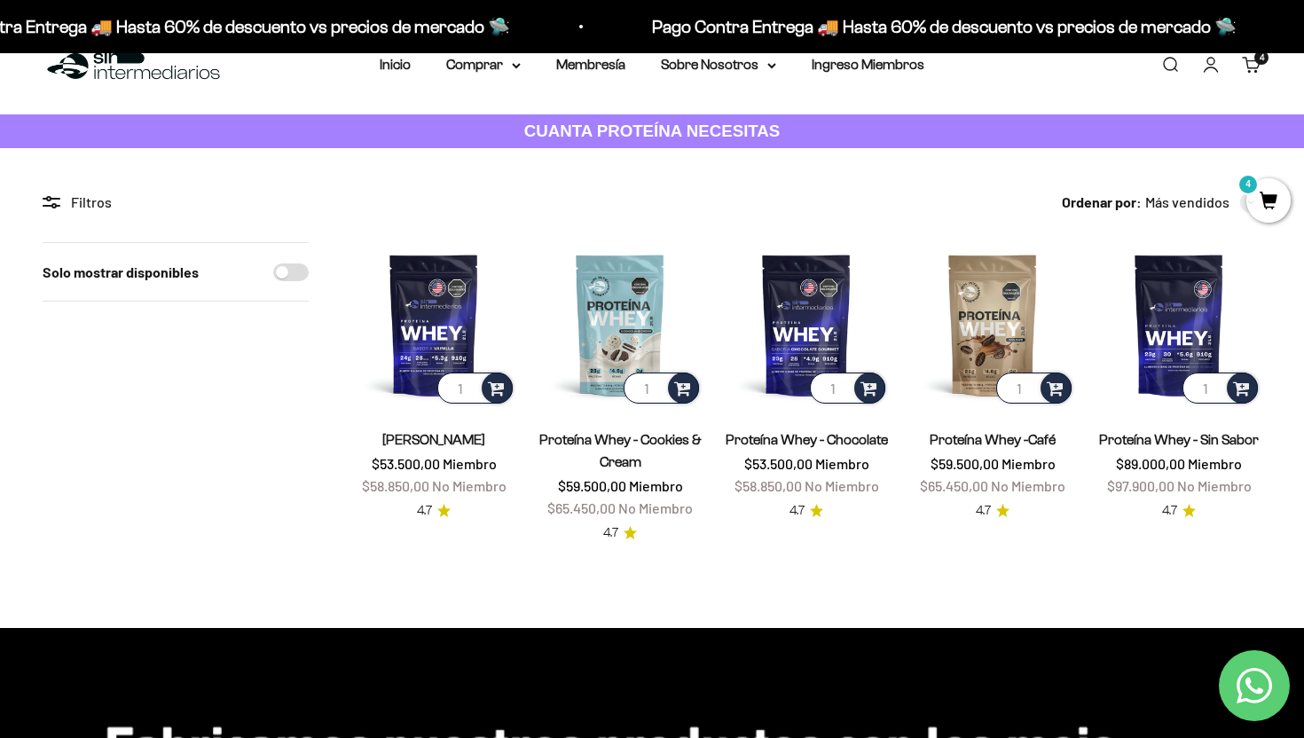
scroll to position [27, 0]
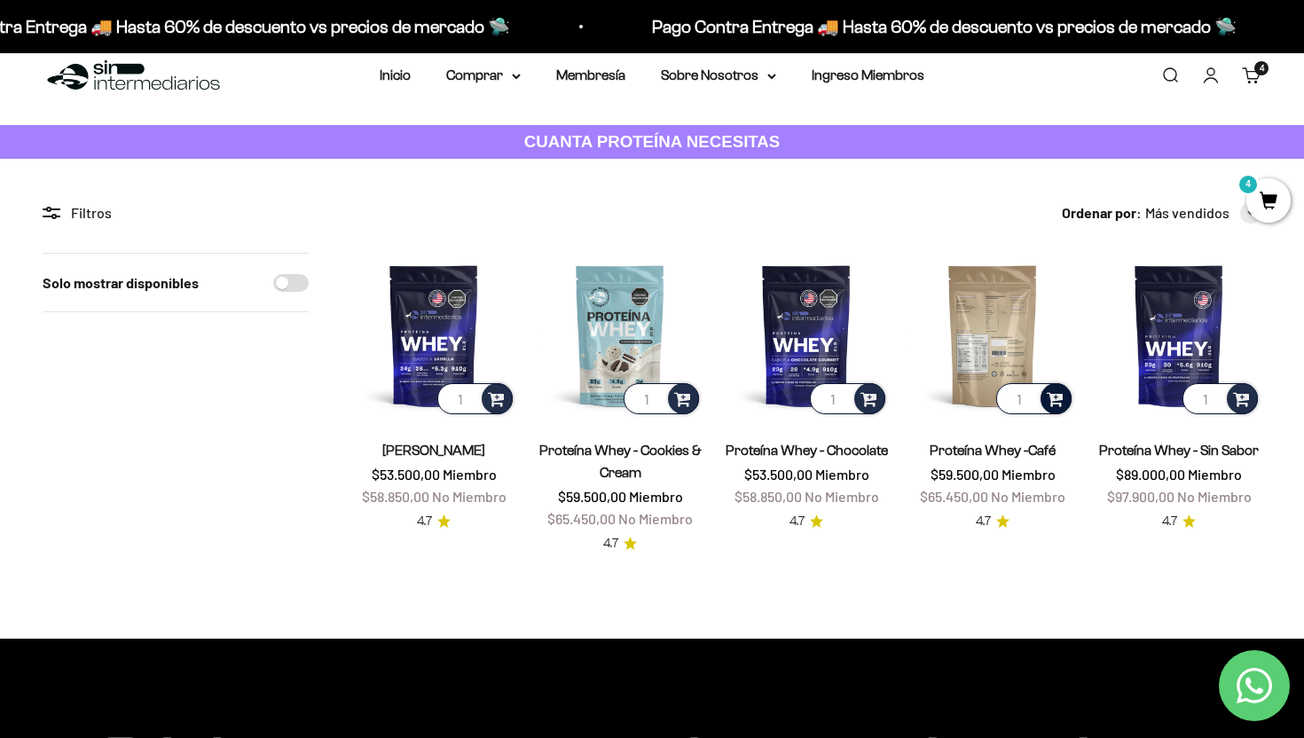
click at [1057, 400] on span at bounding box center [1054, 398] width 17 height 20
click at [1018, 299] on img at bounding box center [992, 335] width 165 height 165
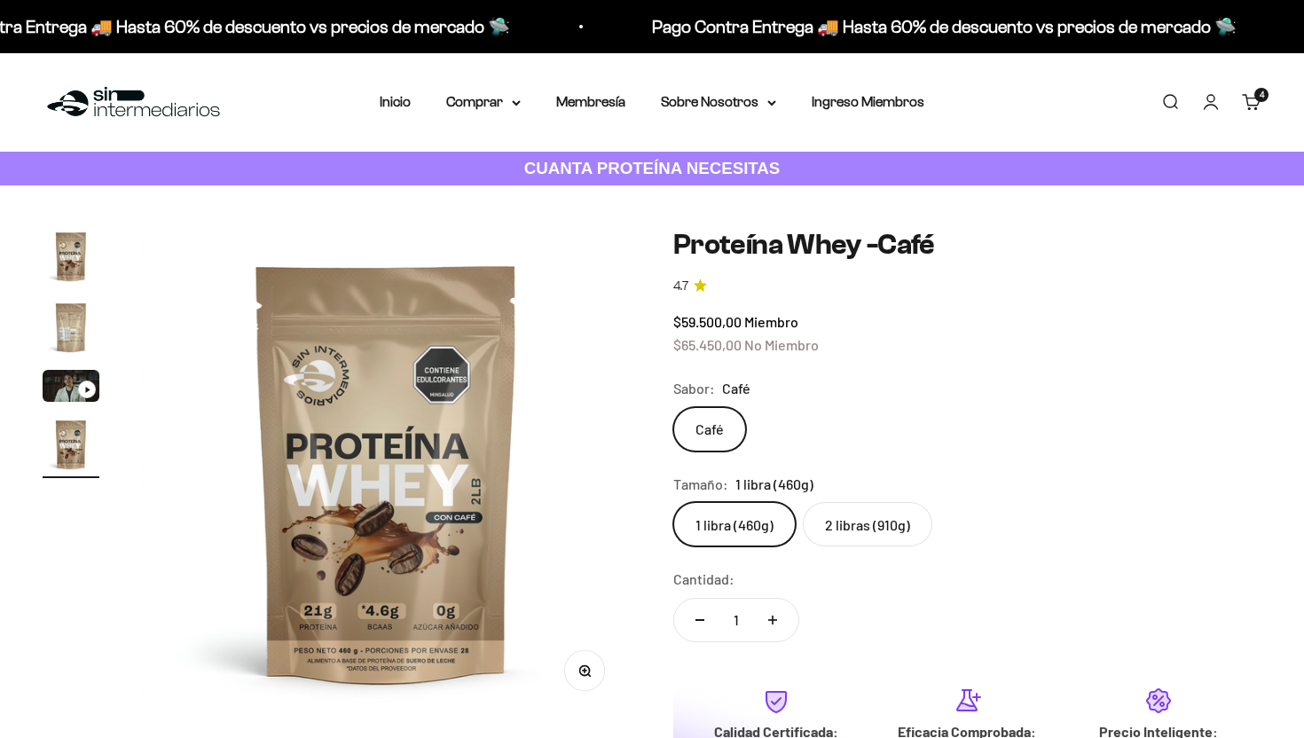
scroll to position [0, 1530]
click at [863, 538] on label "2 libras (910g)" at bounding box center [867, 524] width 129 height 44
click at [673, 502] on input "2 libras (910g)" at bounding box center [672, 501] width 1 height 1
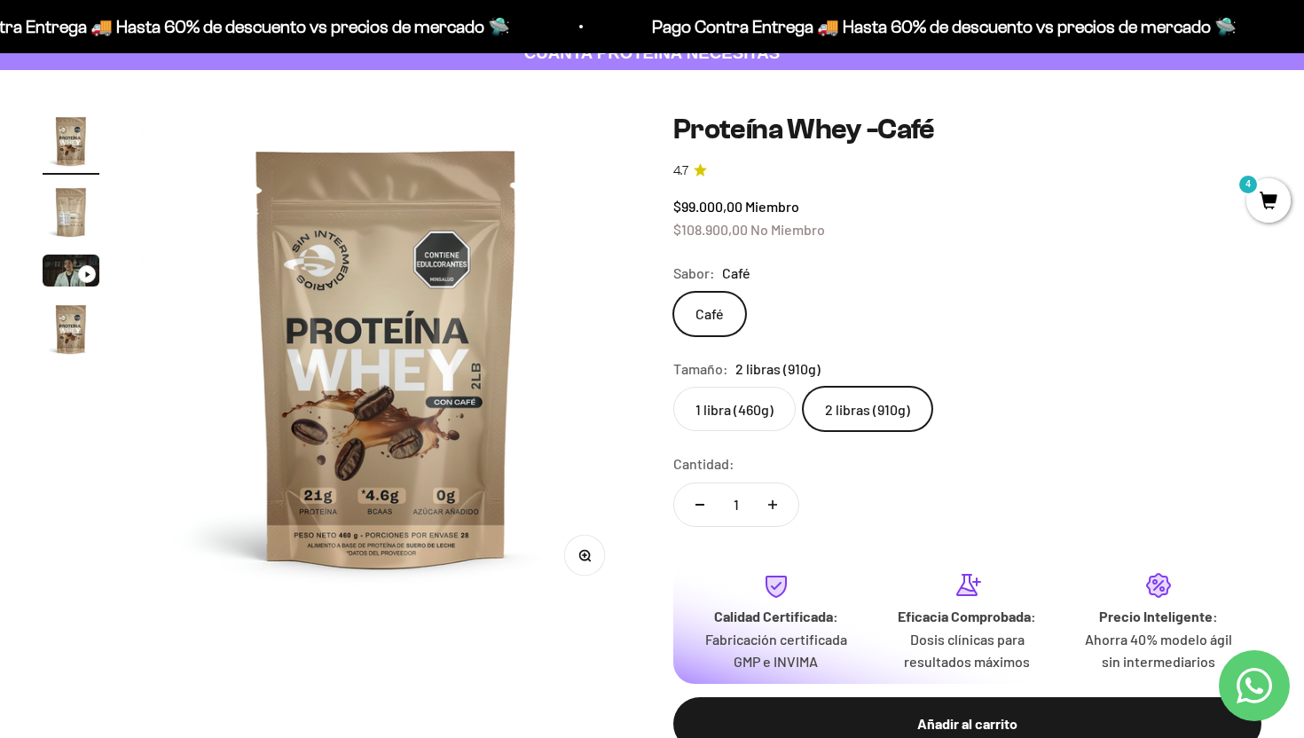
scroll to position [97, 0]
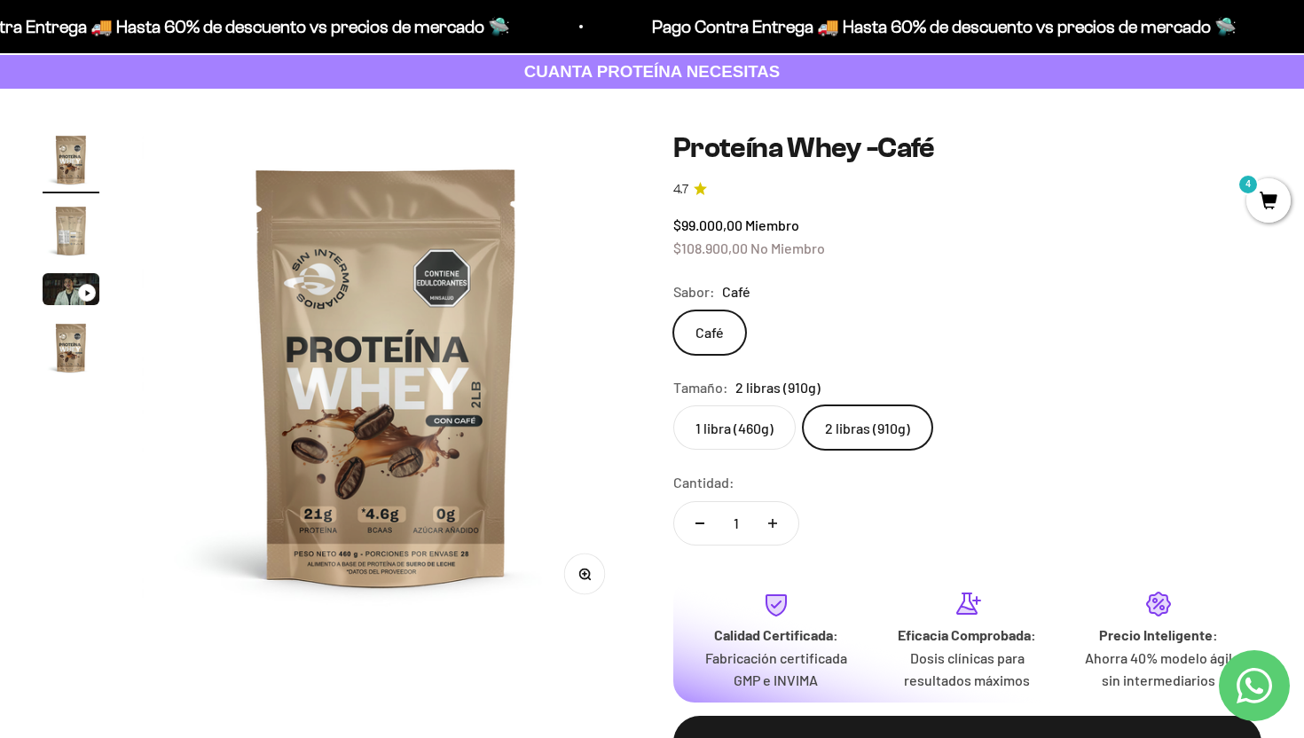
click at [743, 449] on label "1 libra (460g)" at bounding box center [734, 427] width 122 height 44
click at [673, 405] on input "1 libra (460g)" at bounding box center [672, 404] width 1 height 1
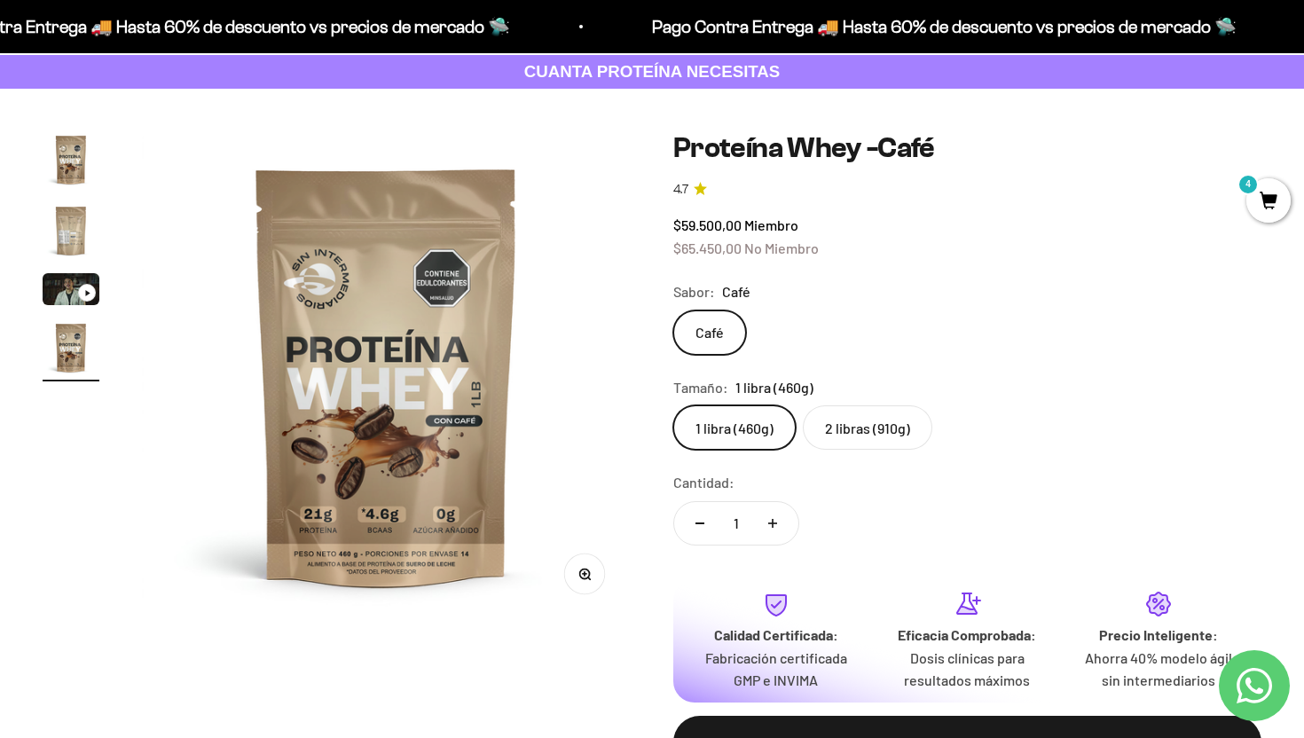
click at [853, 419] on label "2 libras (910g)" at bounding box center [867, 427] width 129 height 44
click at [673, 405] on input "2 libras (910g)" at bounding box center [672, 404] width 1 height 1
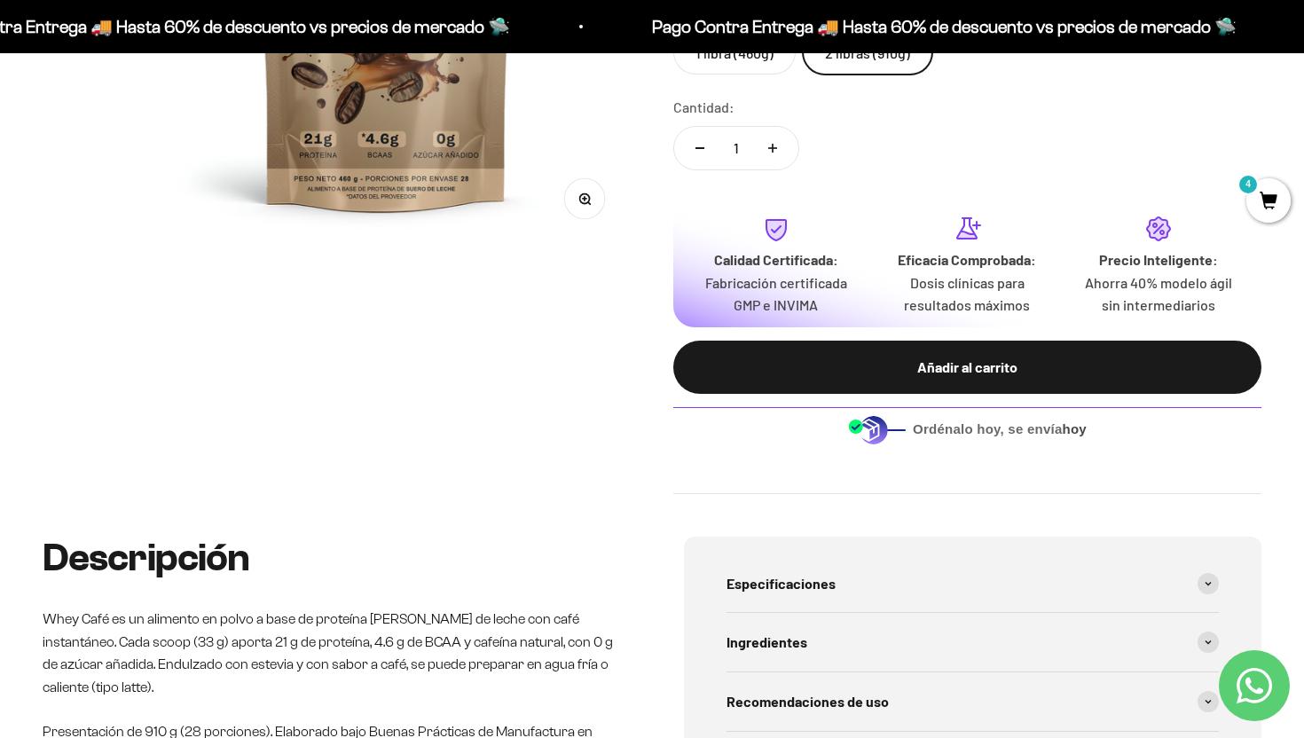
scroll to position [449, 0]
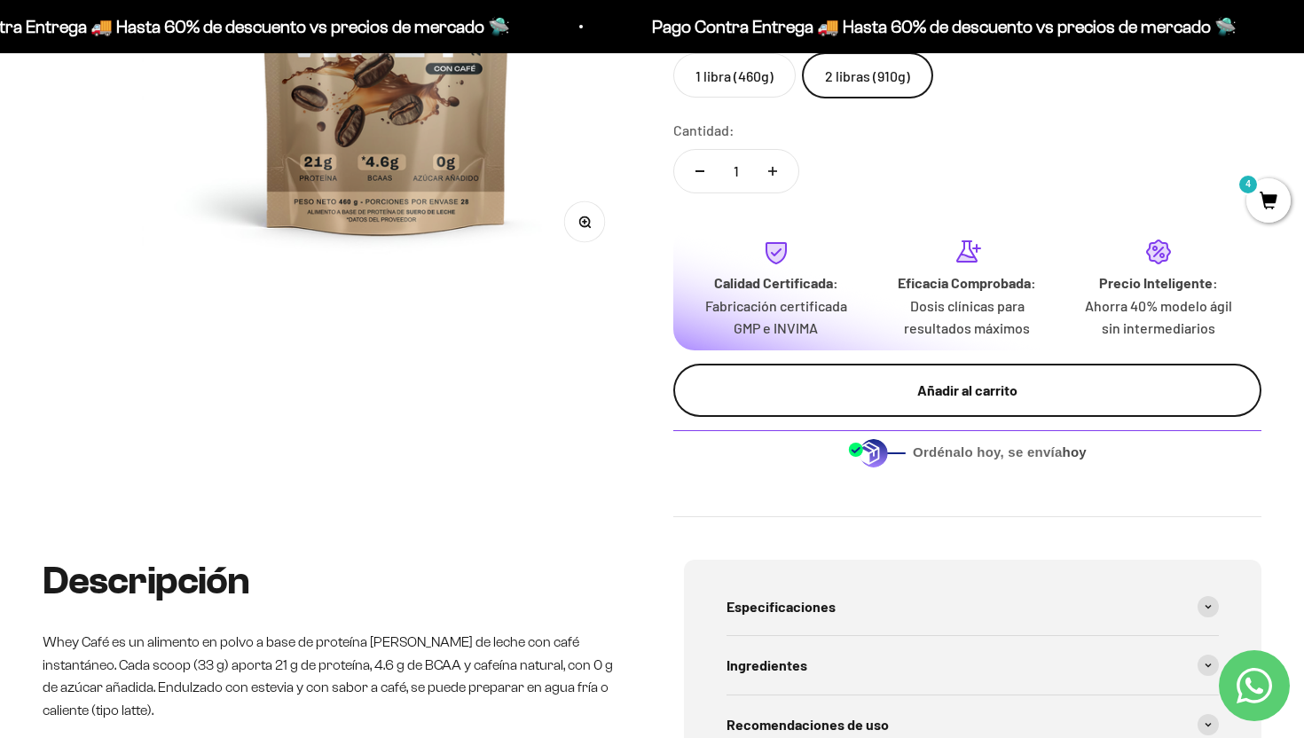
click at [881, 398] on div "Añadir al carrito" at bounding box center [967, 390] width 517 height 23
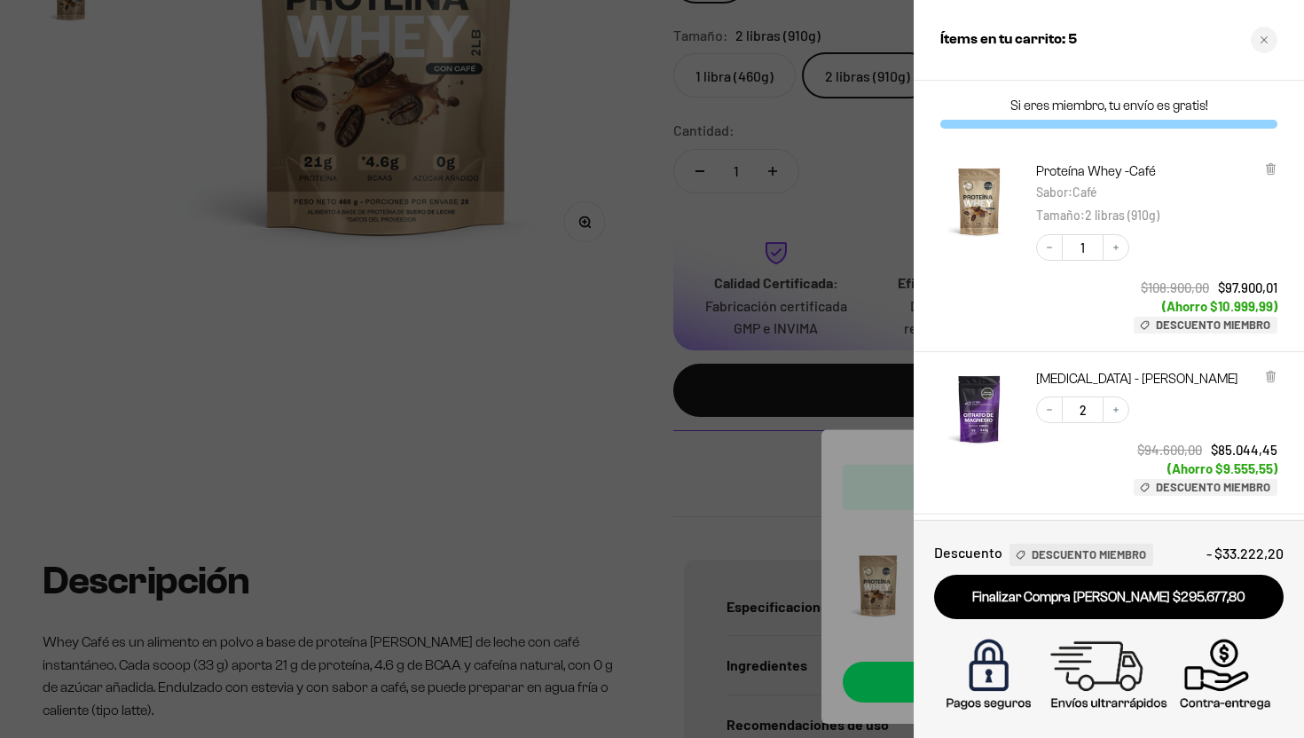
click at [764, 523] on div at bounding box center [652, 369] width 1304 height 738
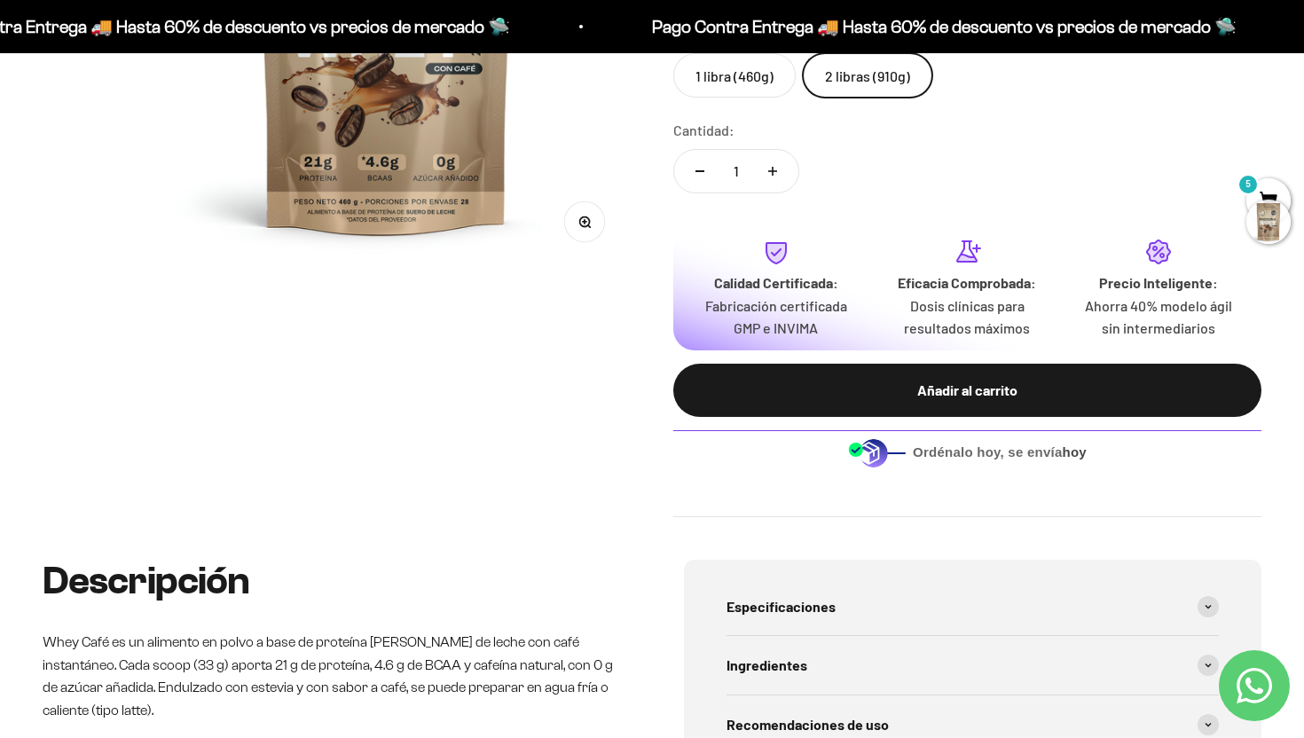
click at [1267, 203] on div at bounding box center [1268, 222] width 44 height 44
click at [1260, 198] on span "5" at bounding box center [1268, 200] width 44 height 44
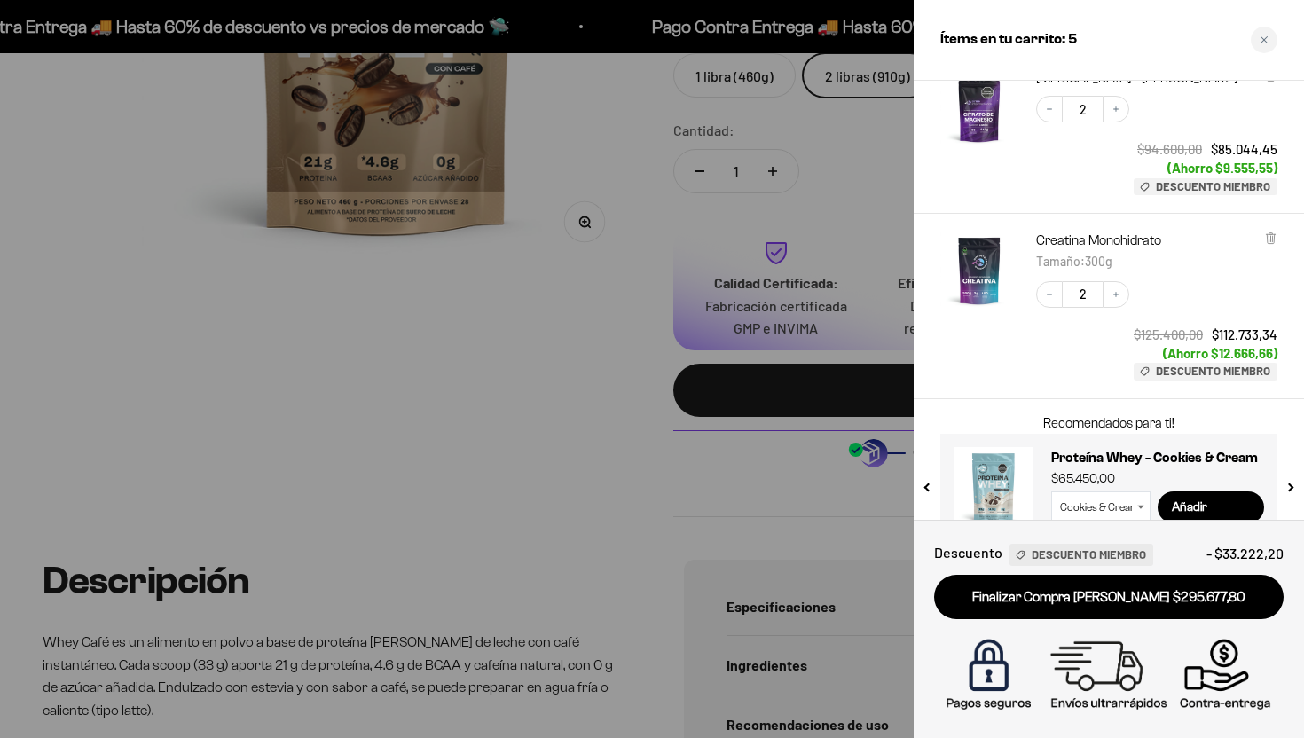
scroll to position [333, 0]
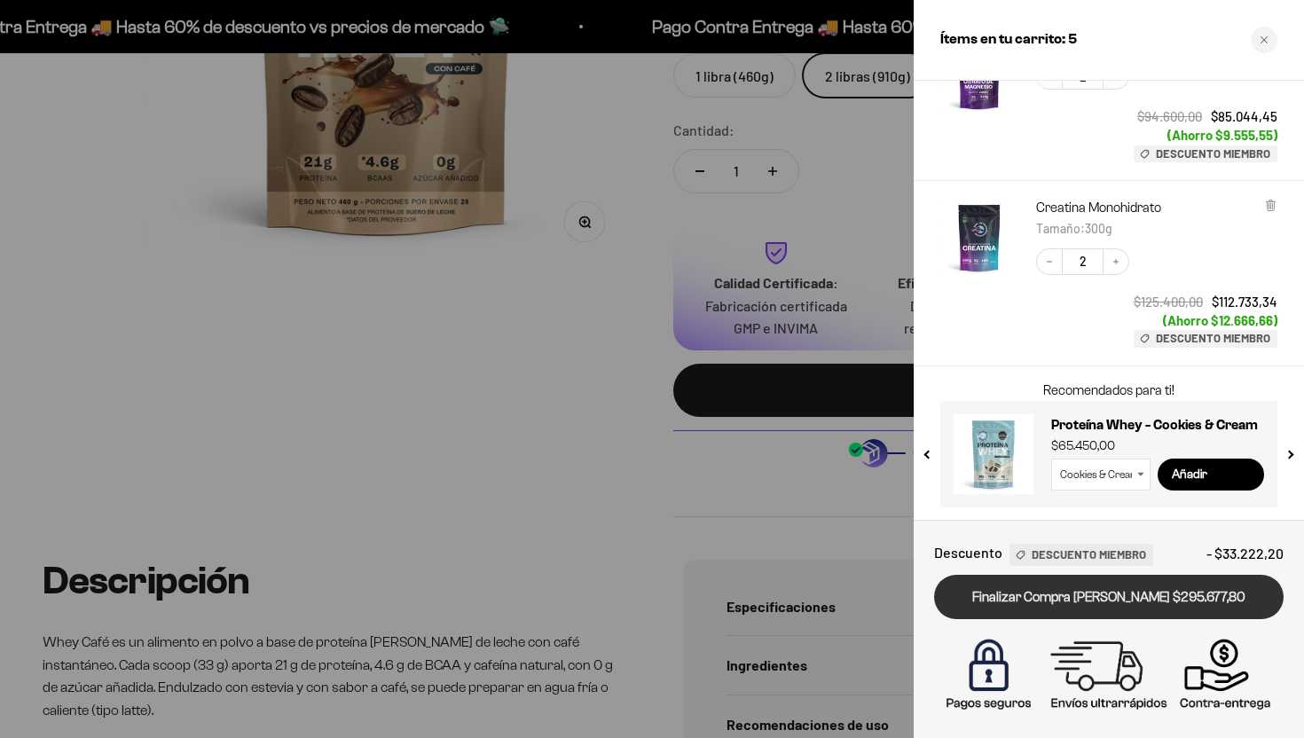
click at [1164, 600] on link "Finalizar Compra [PERSON_NAME] $295.677,80" at bounding box center [1108, 597] width 349 height 45
